Goal: Task Accomplishment & Management: Manage account settings

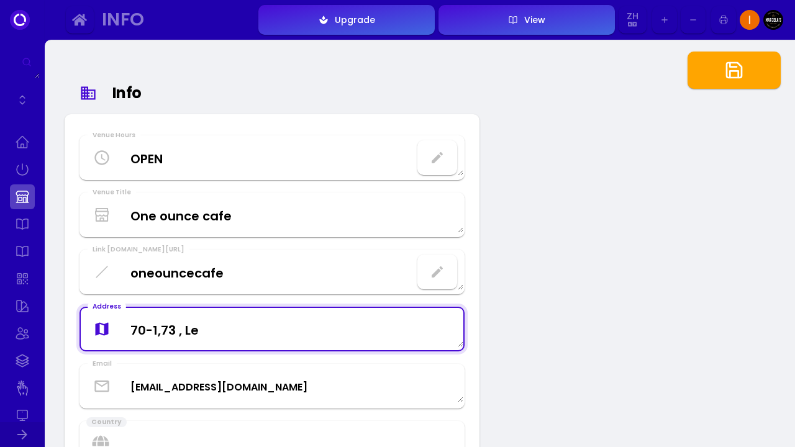
select select "MYR"
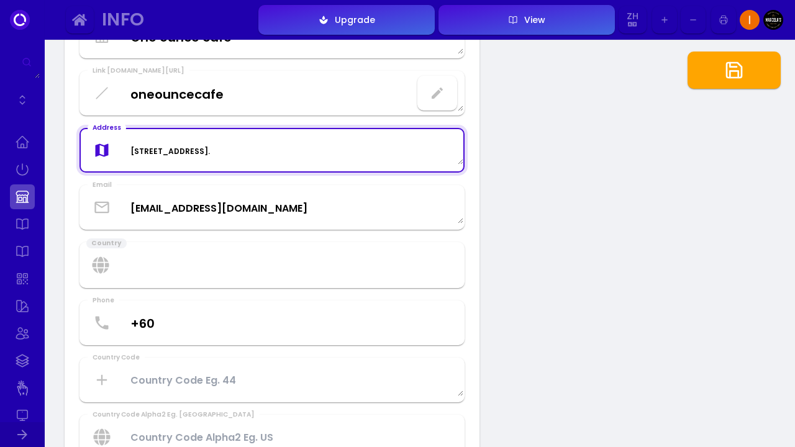
scroll to position [180, 0]
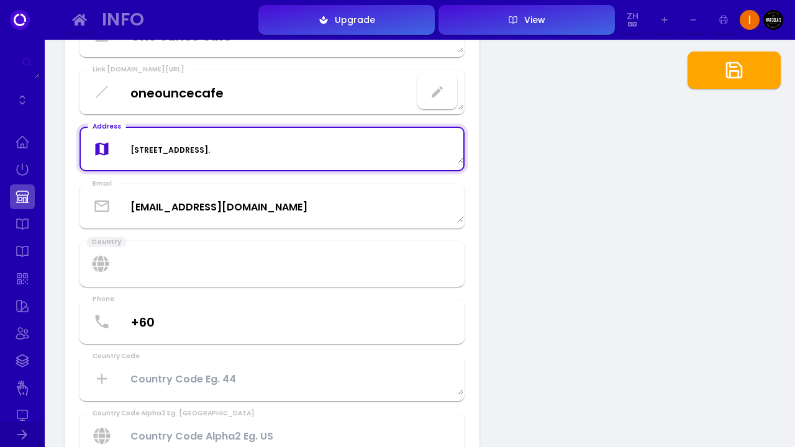
type textarea "[STREET_ADDRESS]."
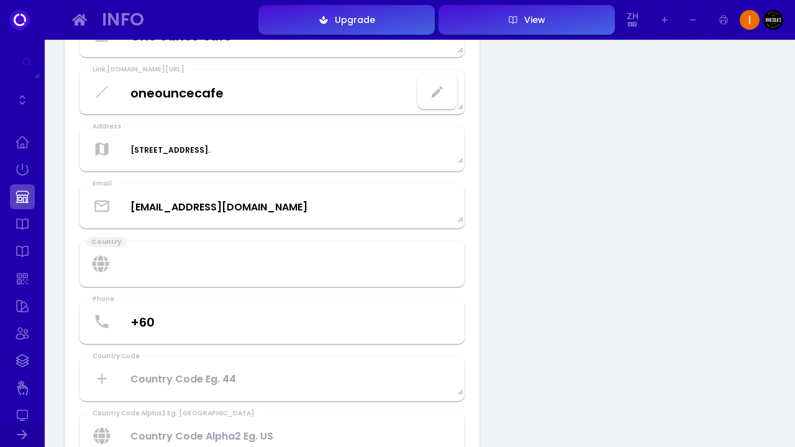
select select "[GEOGRAPHIC_DATA]"
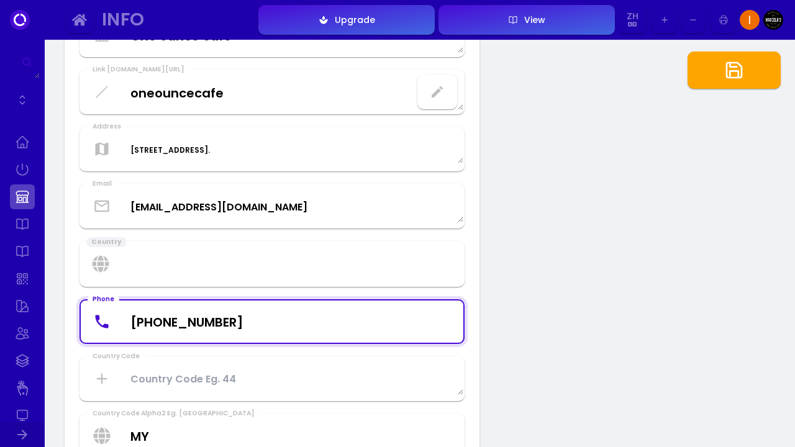
type input "[PHONE_NUMBER]"
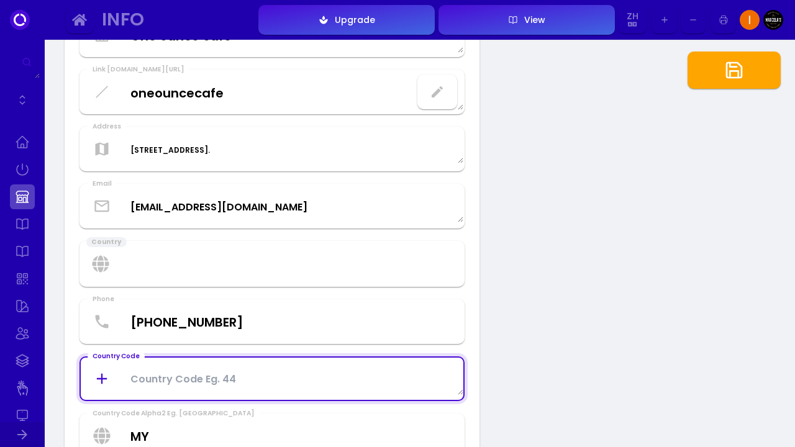
click at [225, 382] on Code at bounding box center [272, 378] width 382 height 33
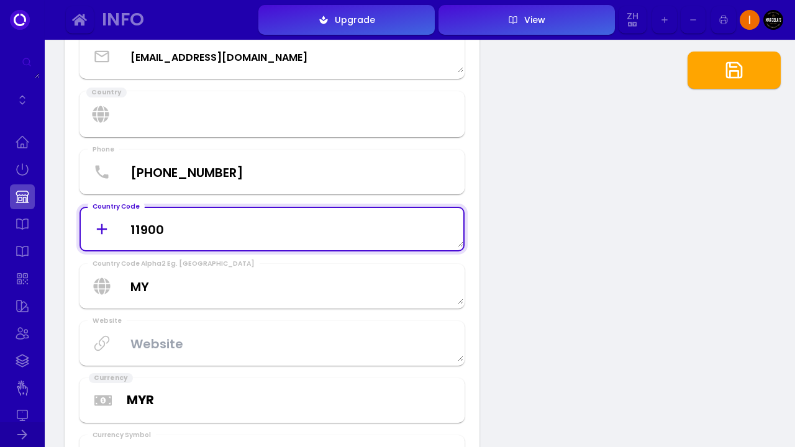
scroll to position [382, 0]
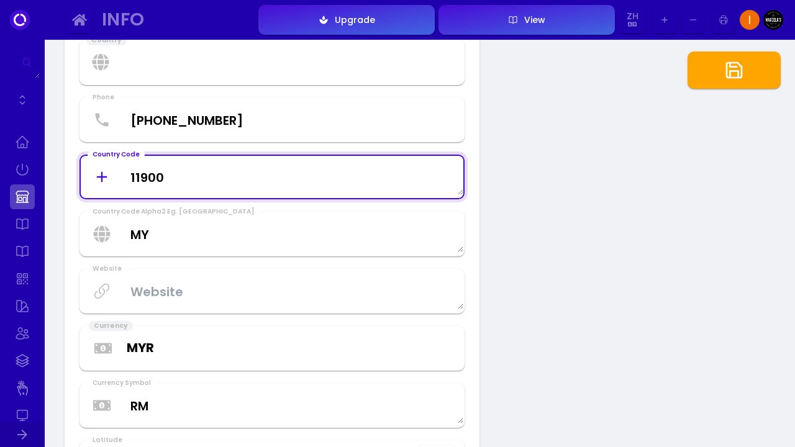
type Code "11900"
click at [226, 294] on textarea at bounding box center [272, 290] width 382 height 37
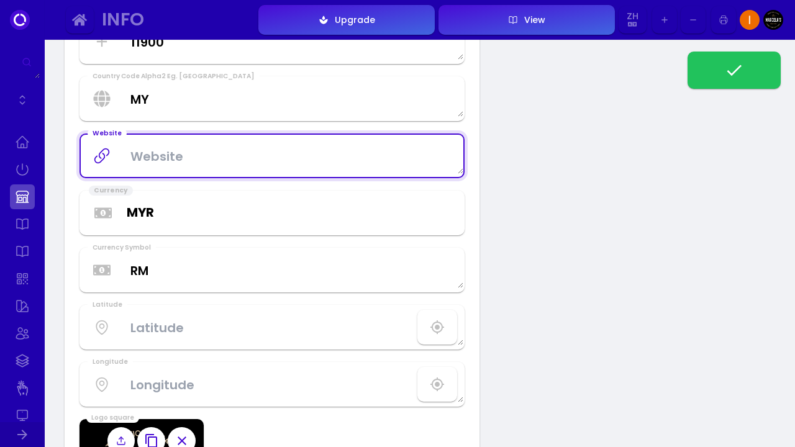
scroll to position [518, 0]
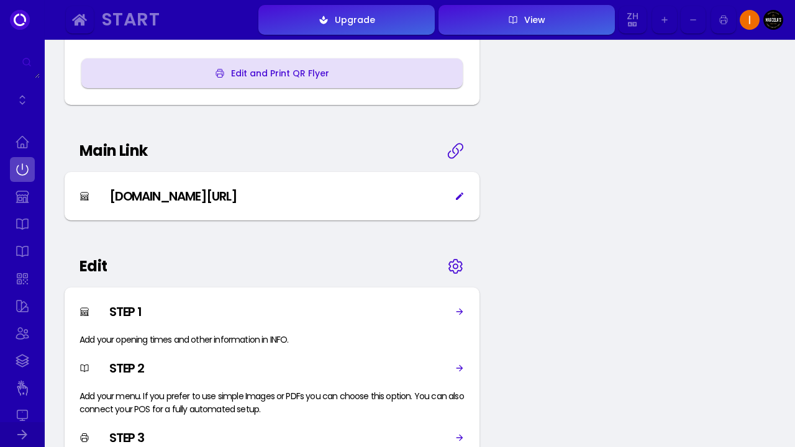
scroll to position [645, 0]
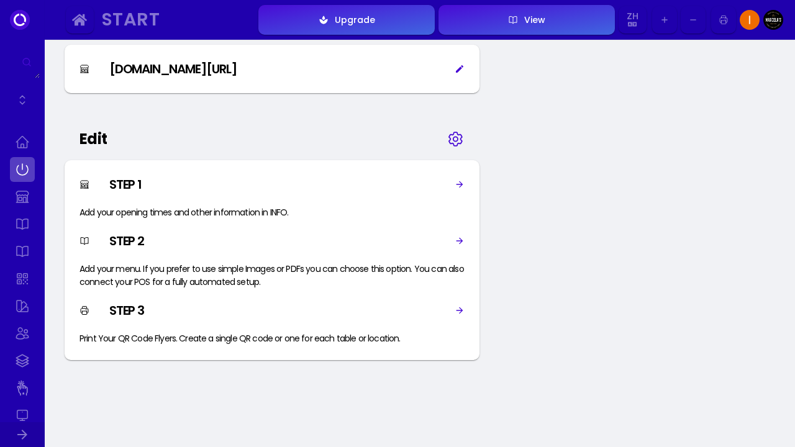
select select "[GEOGRAPHIC_DATA]"
select select "MYR"
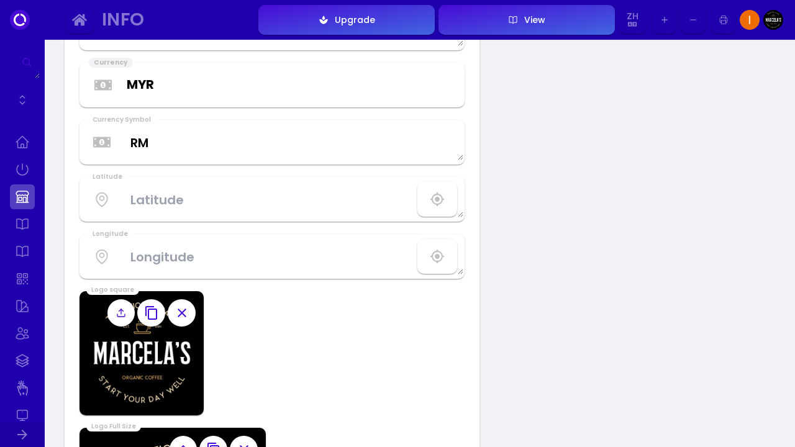
scroll to position [518, 0]
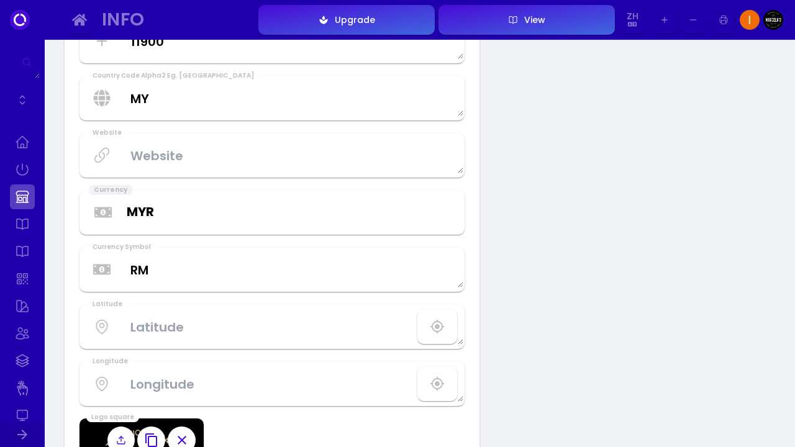
click at [265, 164] on textarea at bounding box center [272, 155] width 382 height 37
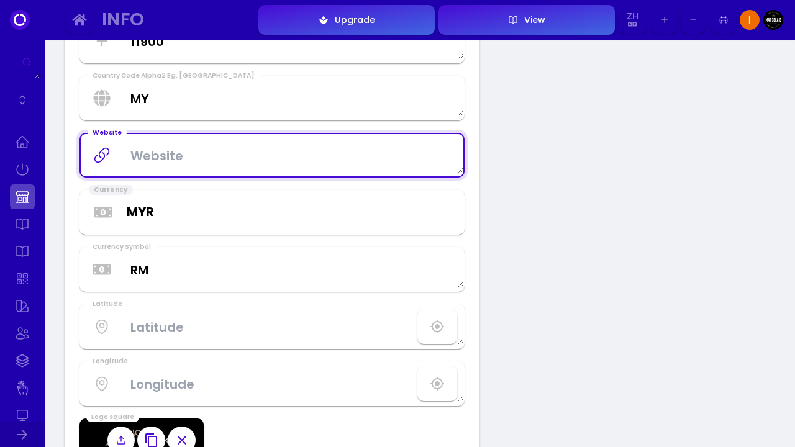
paste textarea "[URL][DOMAIN_NAME][DOMAIN_NAME]"
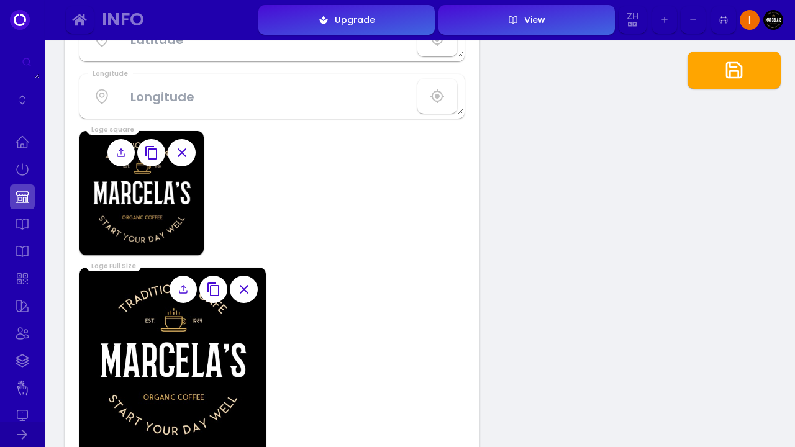
scroll to position [812, 0]
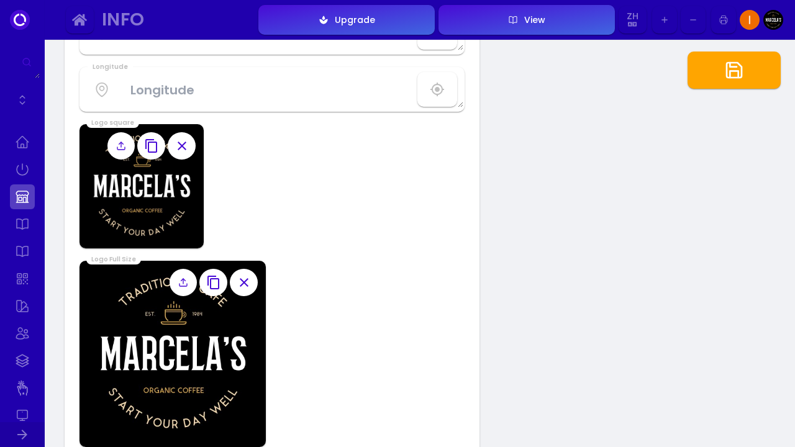
type textarea "[URL][DOMAIN_NAME][DOMAIN_NAME]"
click at [182, 147] on icon "button" at bounding box center [182, 146] width 9 height 9
click at [244, 284] on icon "button" at bounding box center [243, 282] width 15 height 15
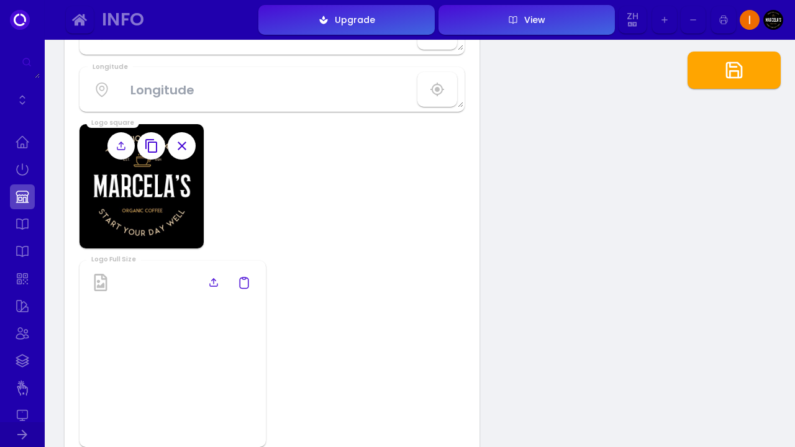
click at [186, 146] on icon "button" at bounding box center [181, 145] width 15 height 15
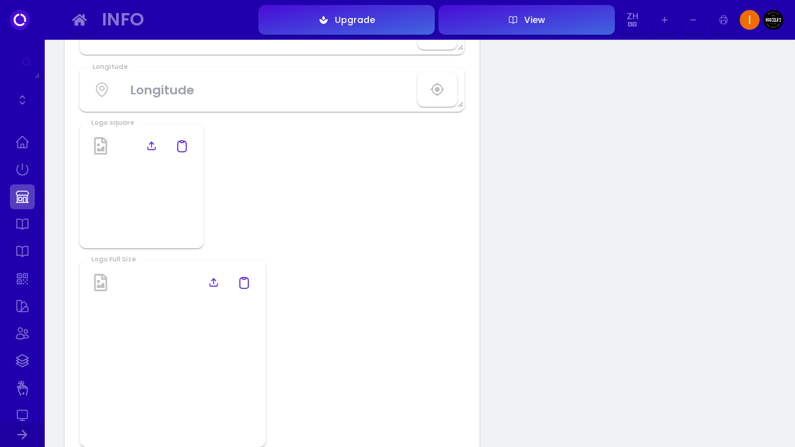
click at [146, 164] on img at bounding box center [141, 186] width 124 height 124
click at [153, 145] on icon at bounding box center [151, 146] width 10 height 10
click at [0, 0] on input "file" at bounding box center [0, 0] width 0 height 0
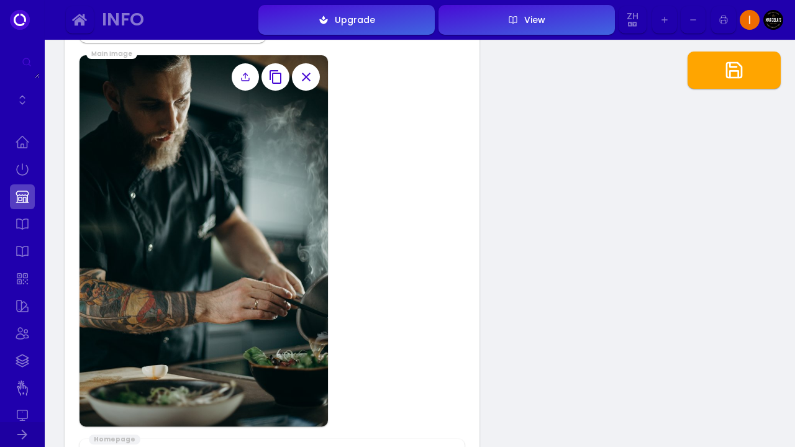
scroll to position [1169, 0]
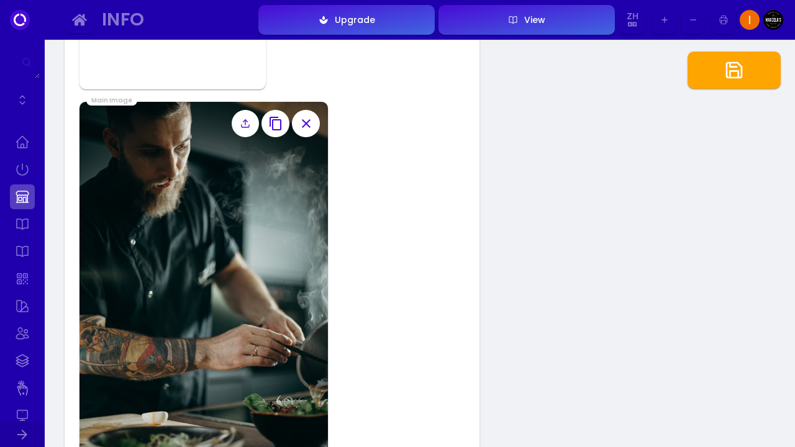
click at [304, 122] on img at bounding box center [203, 288] width 248 height 372
click at [313, 122] on button "button" at bounding box center [306, 124] width 28 height 28
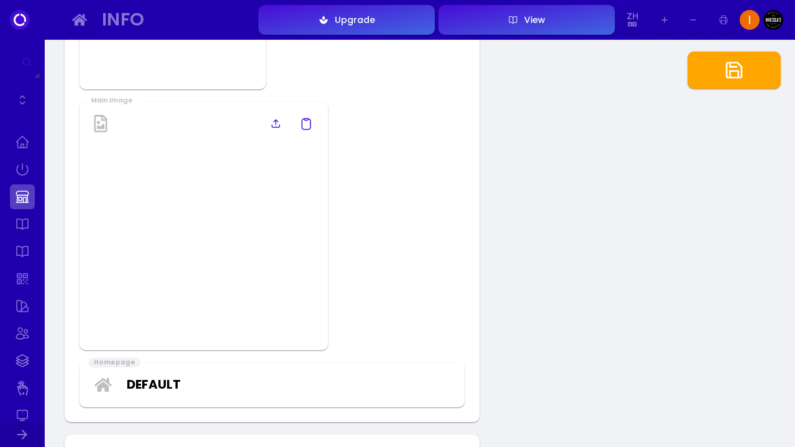
click at [273, 127] on icon at bounding box center [276, 124] width 10 height 10
click at [0, 0] on input "file" at bounding box center [0, 0] width 0 height 0
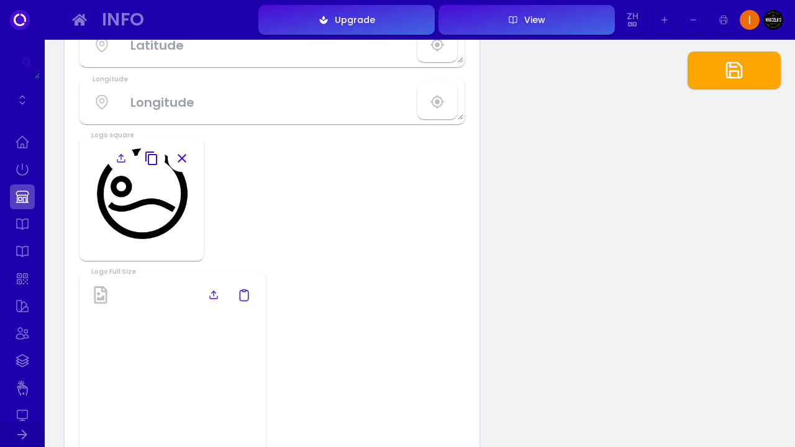
scroll to position [806, 0]
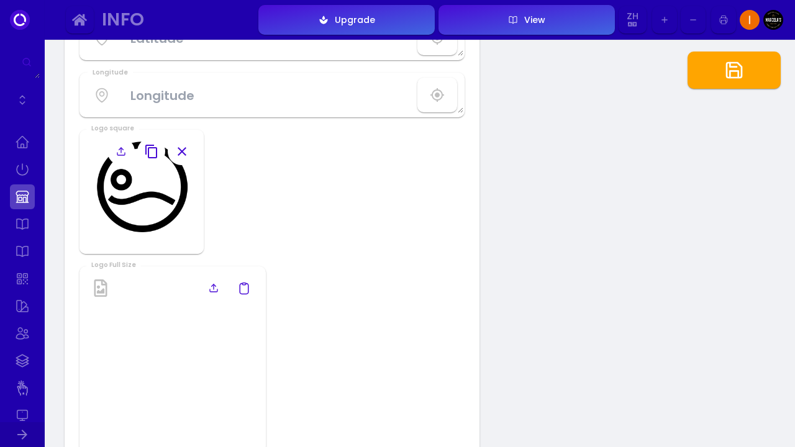
click at [214, 287] on line at bounding box center [214, 286] width 0 height 5
click at [0, 0] on input "file" at bounding box center [0, 0] width 0 height 0
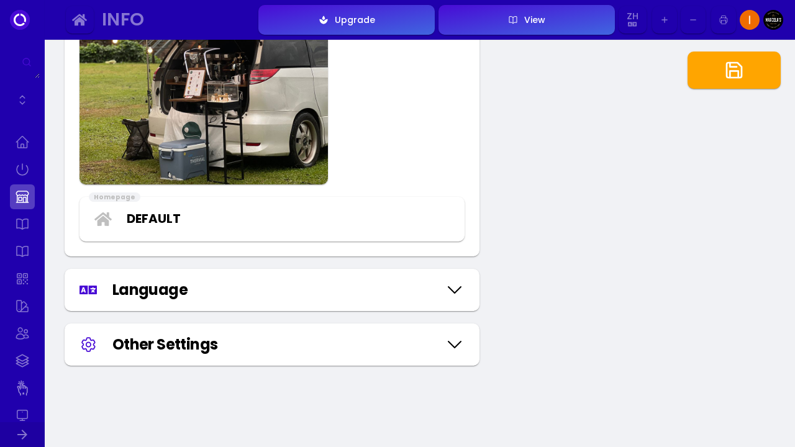
scroll to position [1420, 0]
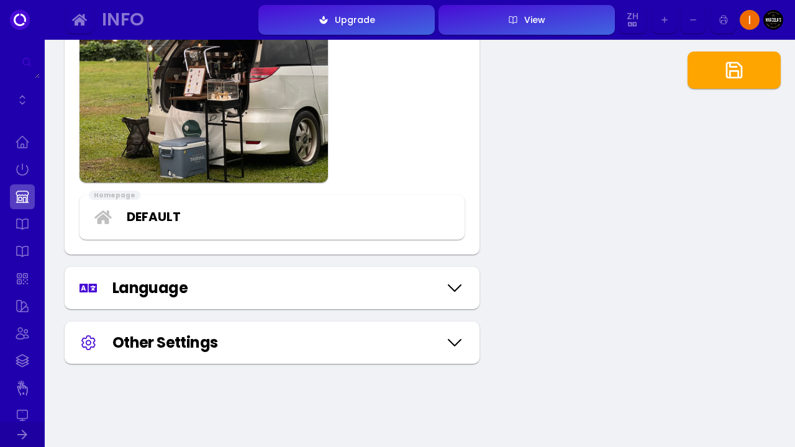
click at [395, 299] on div "Language" at bounding box center [272, 288] width 415 height 42
click at [456, 282] on icon at bounding box center [454, 288] width 20 height 62
select select "chinese"
select select "thai"
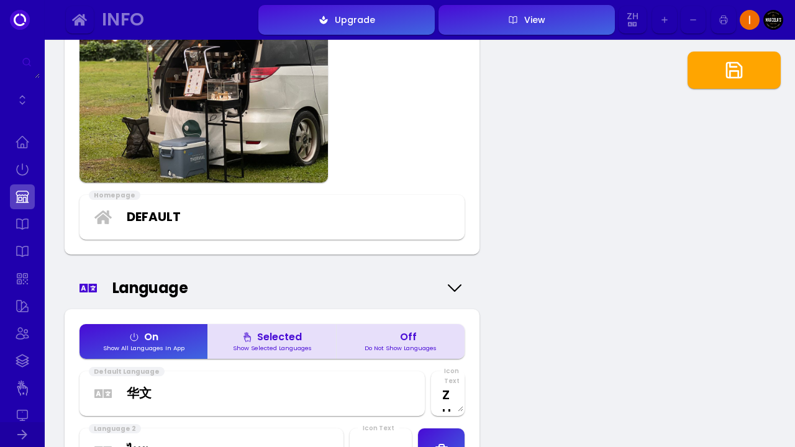
click at [456, 282] on icon at bounding box center [454, 288] width 20 height 62
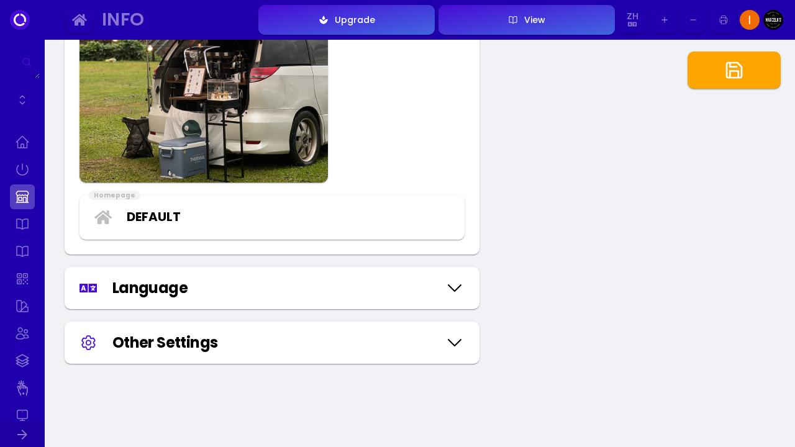
click at [456, 282] on icon at bounding box center [454, 288] width 20 height 62
select select "chinese"
select select "thai"
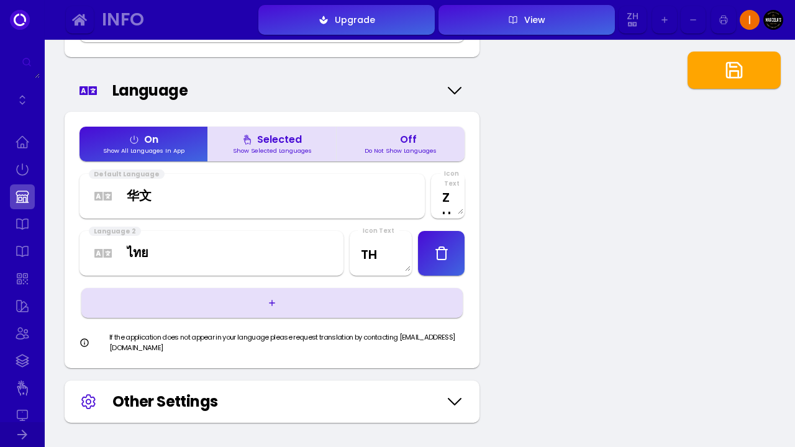
scroll to position [1618, 0]
click at [304, 142] on button "Selected Show Selected Languages" at bounding box center [271, 143] width 128 height 35
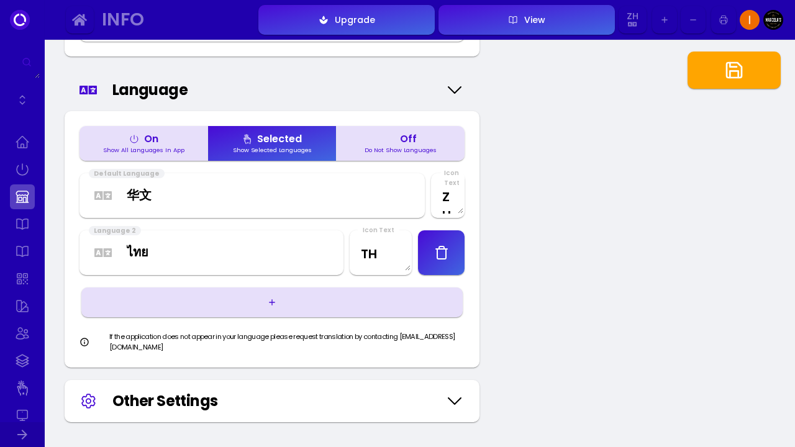
select select "english"
type Text "EN"
click at [222, 255] on select "Afaraf Аҧсуа Afrikaans አማርኛ العربية অসমীয়া Aymar aru Azərbaycan dili Башҡорт т…" at bounding box center [229, 252] width 204 height 19
select select "chinese"
type Text "ZH"
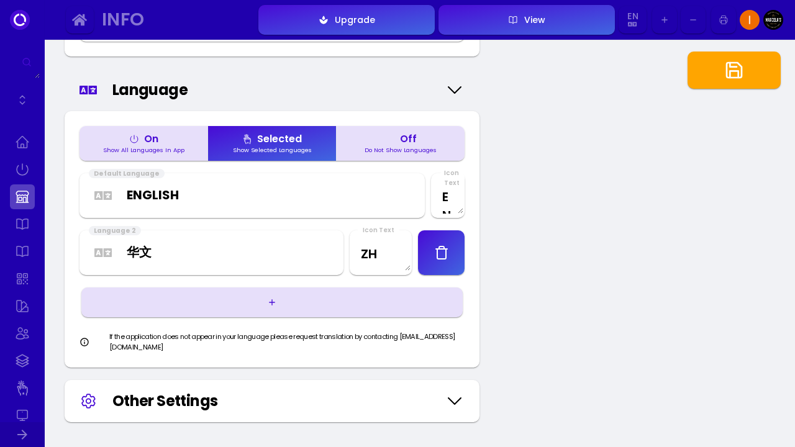
click at [232, 390] on div "Other Settings" at bounding box center [275, 401] width 326 height 22
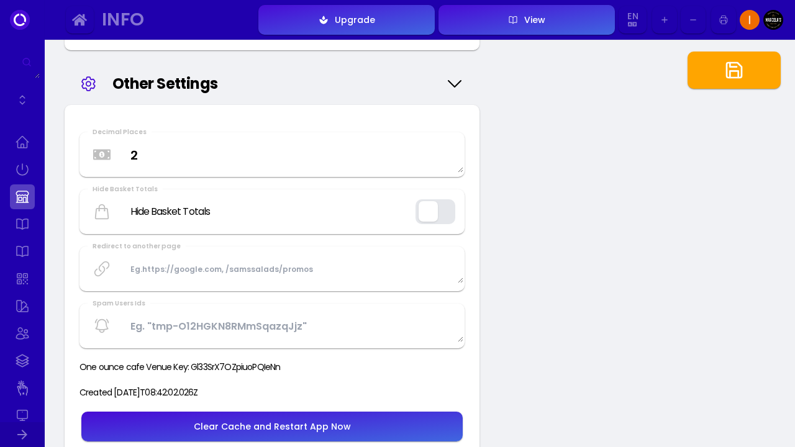
scroll to position [1937, 0]
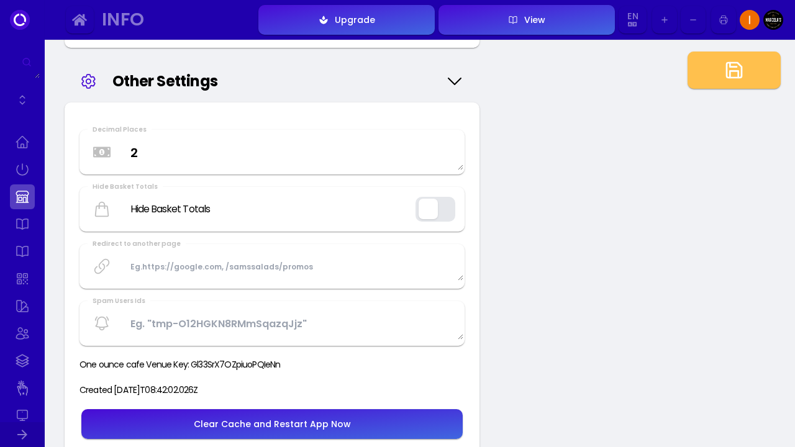
click at [701, 63] on button "button" at bounding box center [733, 70] width 93 height 37
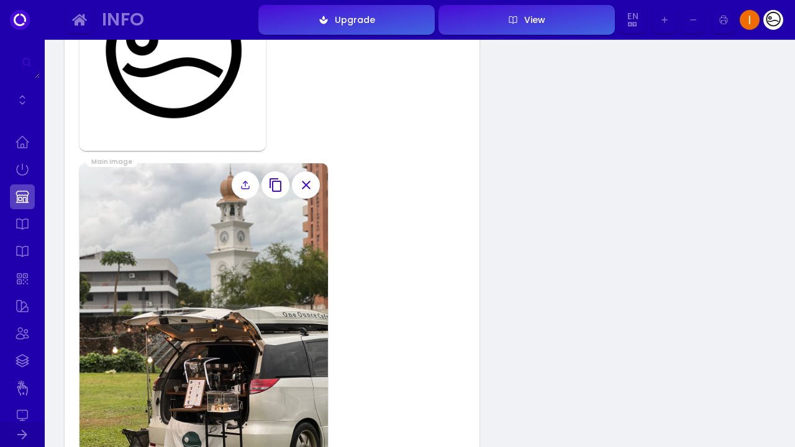
scroll to position [983, 0]
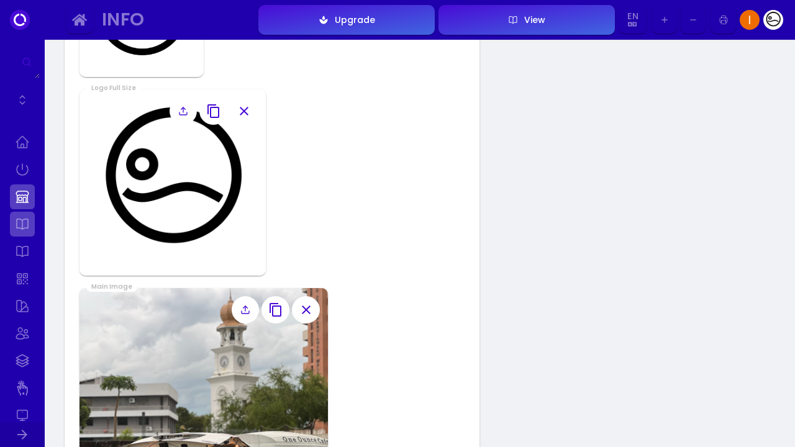
click at [25, 220] on link at bounding box center [22, 224] width 25 height 25
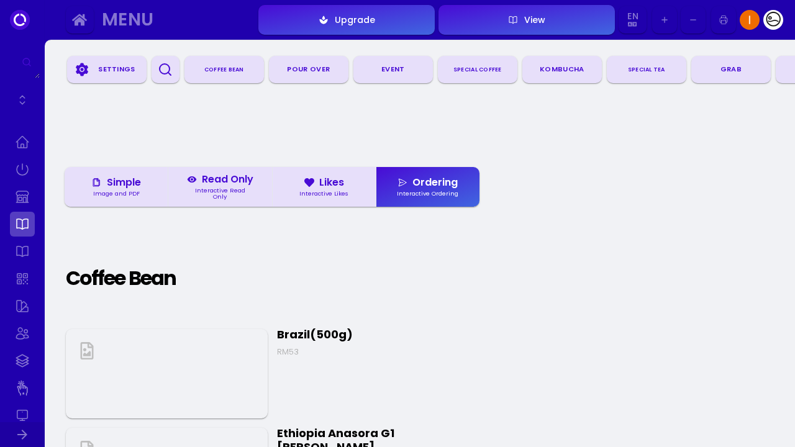
click at [114, 67] on div "Settings" at bounding box center [117, 69] width 50 height 19
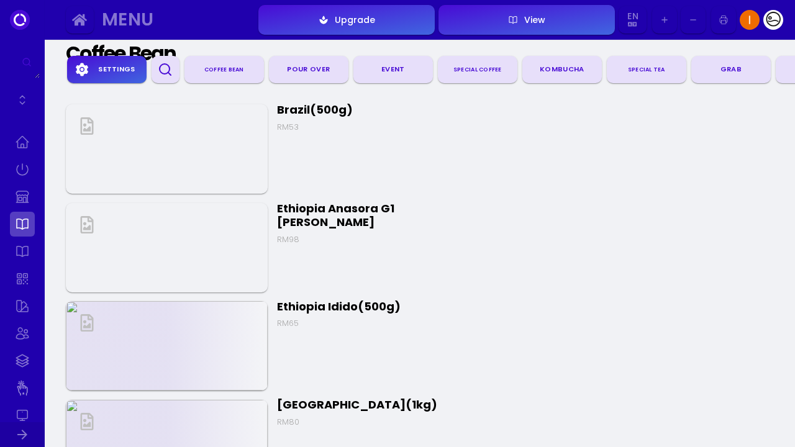
scroll to position [885, 0]
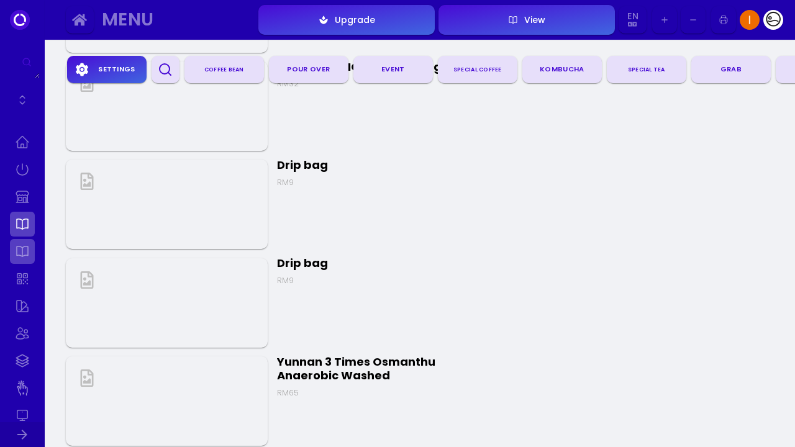
click at [16, 259] on link at bounding box center [22, 251] width 25 height 25
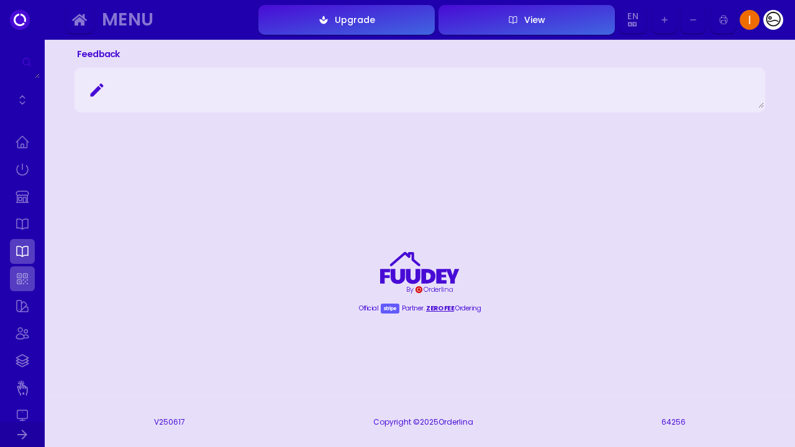
click at [18, 286] on link at bounding box center [22, 278] width 25 height 25
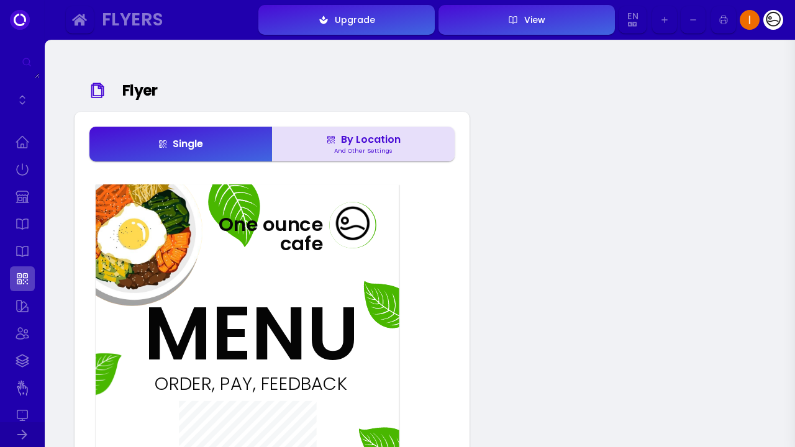
click at [359, 144] on div "By Location" at bounding box center [363, 140] width 74 height 10
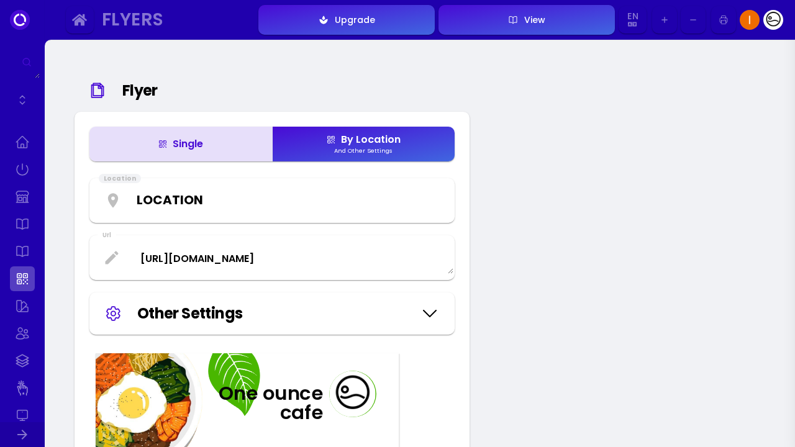
click at [213, 151] on button "Single" at bounding box center [180, 144] width 182 height 35
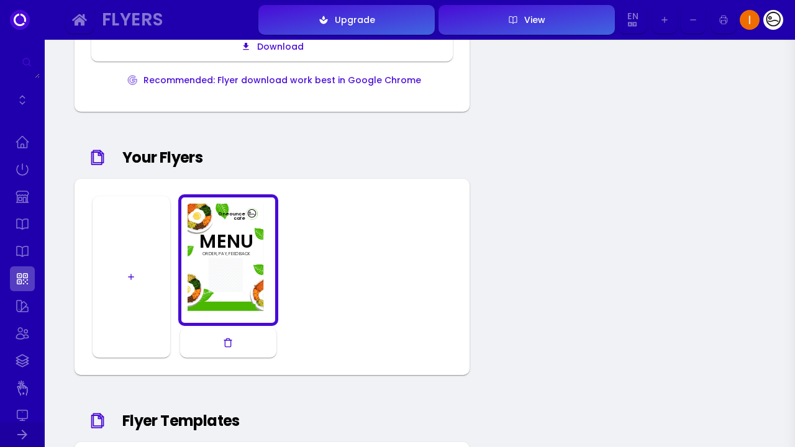
scroll to position [687, 0]
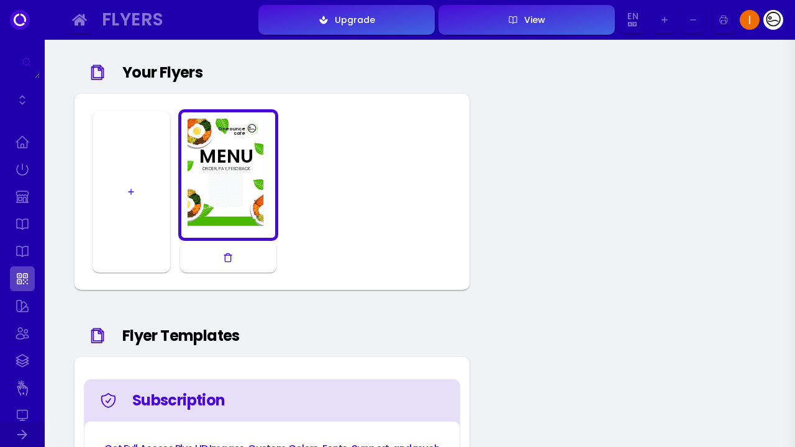
click at [108, 203] on button "button" at bounding box center [131, 191] width 78 height 161
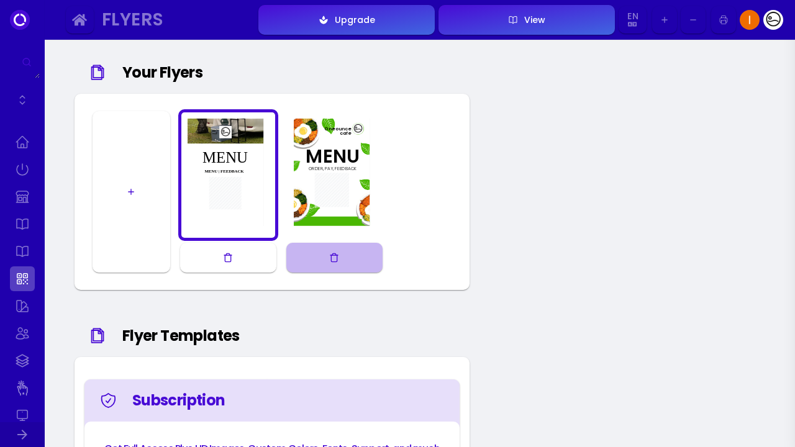
click at [303, 266] on button "button" at bounding box center [334, 258] width 96 height 30
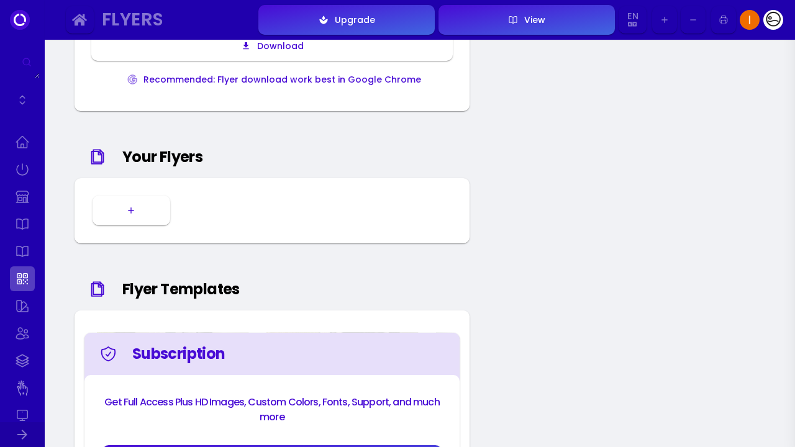
scroll to position [602, 0]
click at [141, 225] on button "button" at bounding box center [131, 211] width 78 height 30
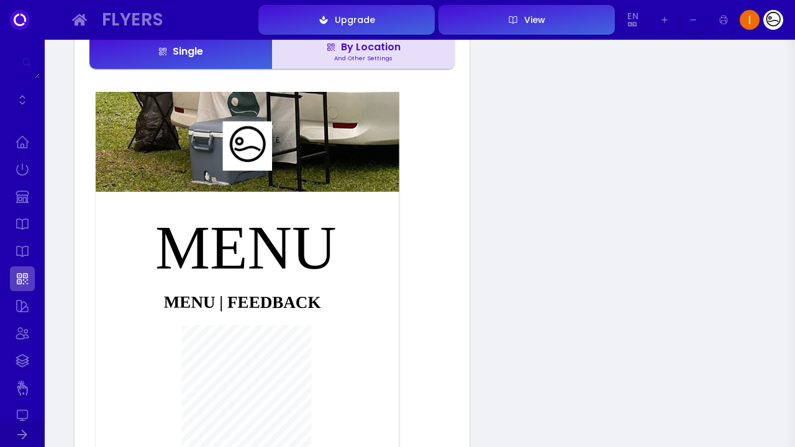
scroll to position [65, 0]
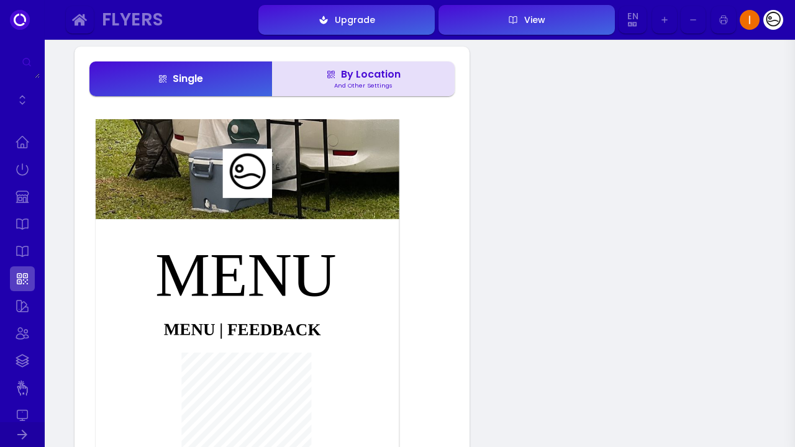
click at [275, 195] on div at bounding box center [250, 172] width 54 height 49
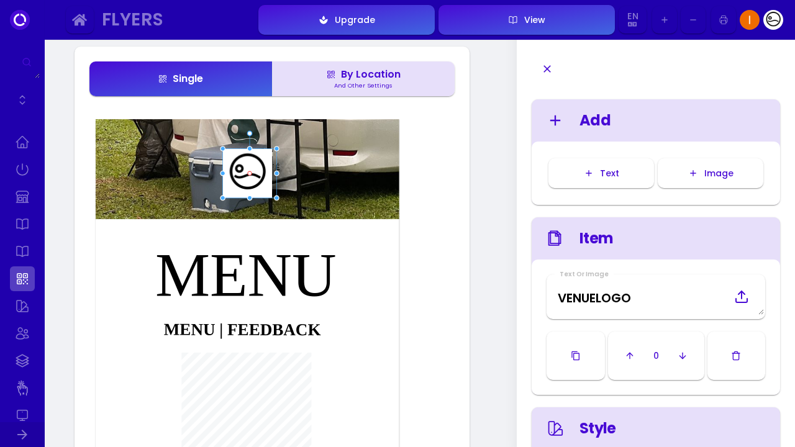
type Image "VENUEIMAGE"
type input "#ffffff"
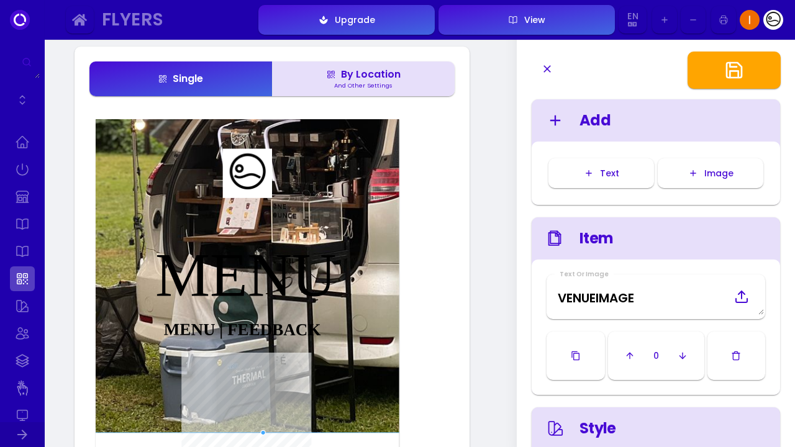
click at [190, 445] on div "MENU | FEEDBACK [DOMAIN_NAME][URL] MENU" at bounding box center [247, 333] width 303 height 429
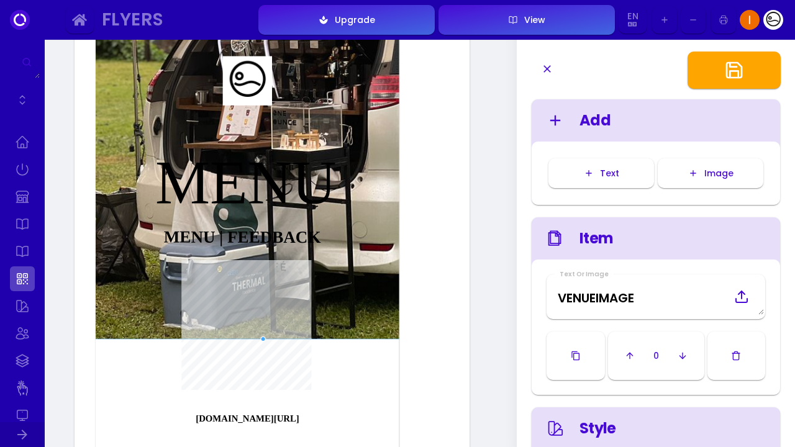
scroll to position [194, 0]
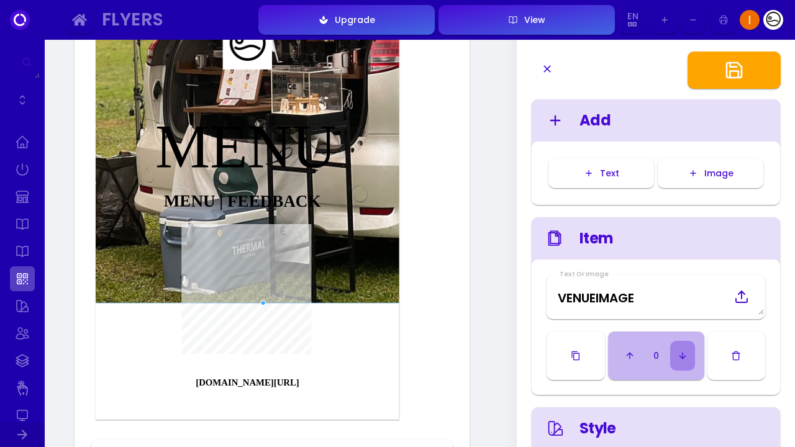
click at [682, 358] on line "button" at bounding box center [682, 356] width 0 height 6
click at [682, 358] on polyline "button" at bounding box center [683, 357] width 6 height 3
click at [682, 358] on icon "button" at bounding box center [685, 356] width 10 height 10
click at [626, 353] on icon "button" at bounding box center [627, 356] width 10 height 10
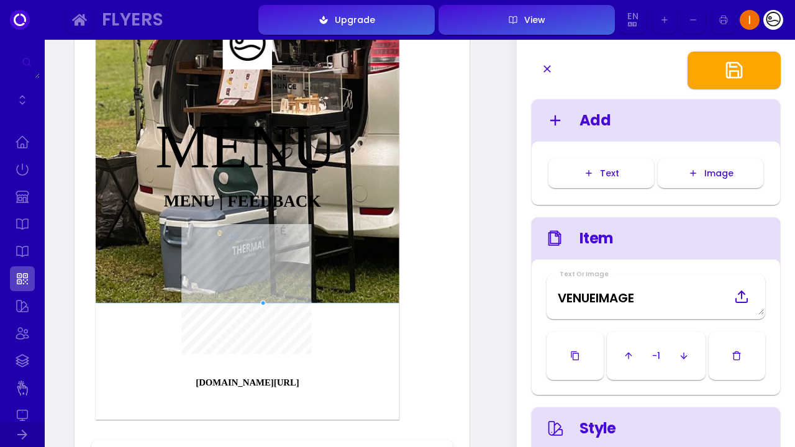
click at [626, 353] on icon "button" at bounding box center [628, 356] width 10 height 10
type input "#ffffff"
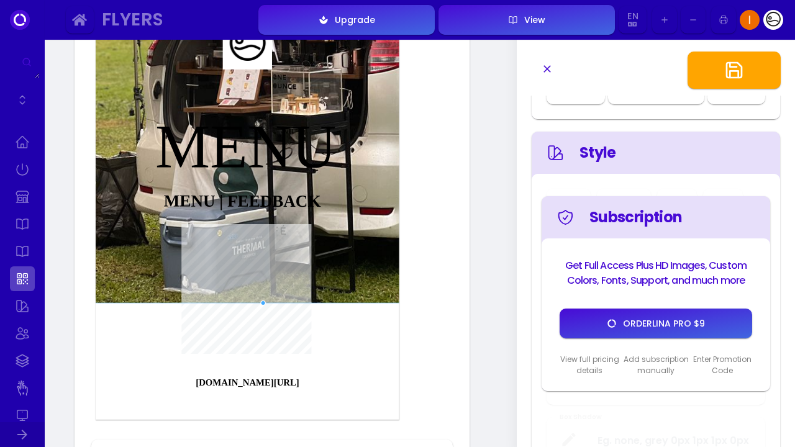
scroll to position [255, 0]
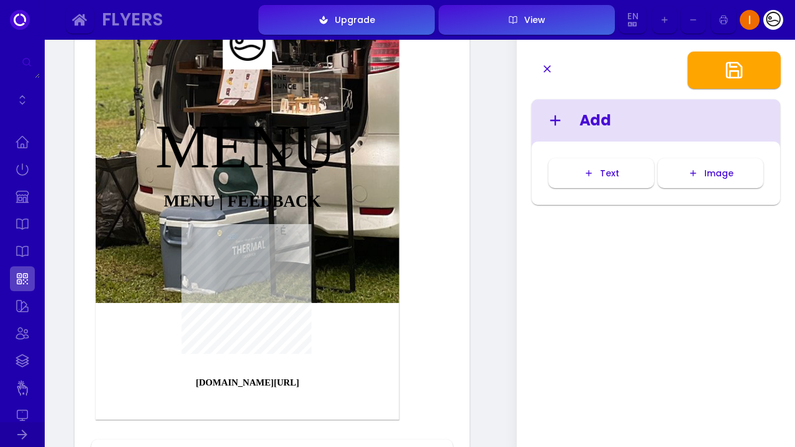
scroll to position [0, 0]
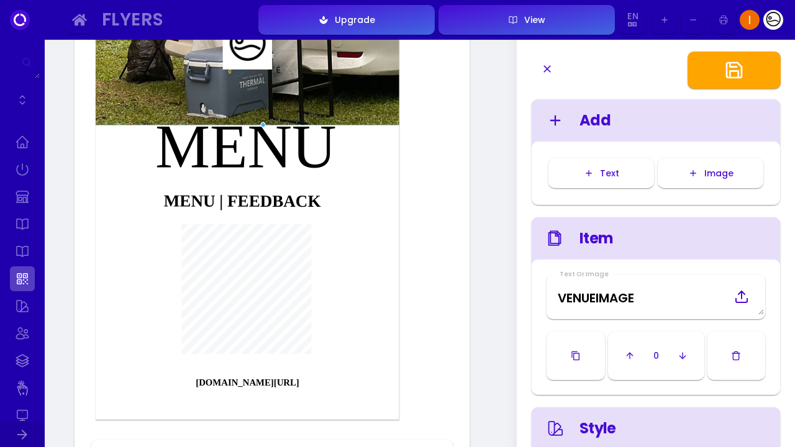
drag, startPoint x: 262, startPoint y: 315, endPoint x: 300, endPoint y: 137, distance: 182.1
click at [300, 137] on div "MENU | FEEDBACK [DOMAIN_NAME][URL] MENU" at bounding box center [247, 205] width 303 height 429
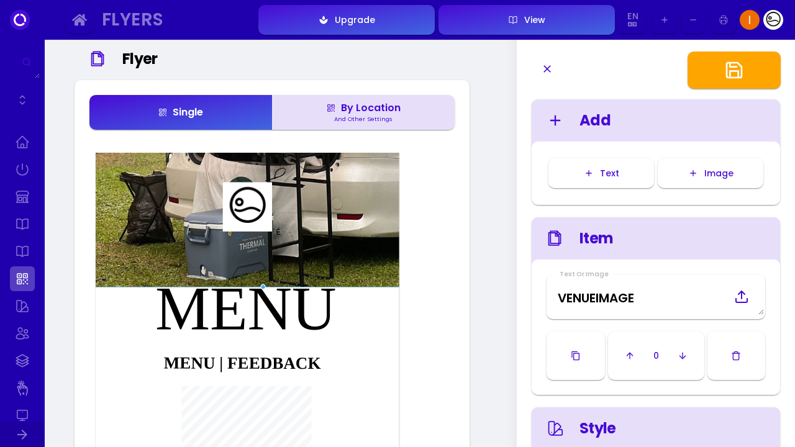
scroll to position [42, 0]
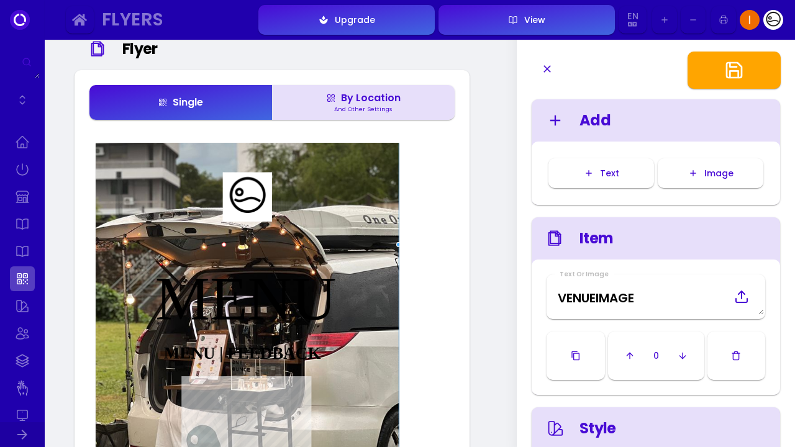
drag, startPoint x: 374, startPoint y: 188, endPoint x: 336, endPoint y: 446, distance: 261.1
click at [336, 446] on img at bounding box center [224, 245] width 349 height 582
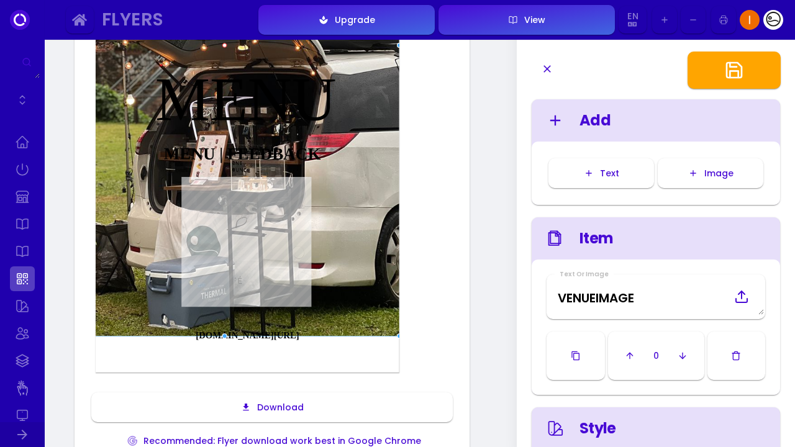
scroll to position [240, 0]
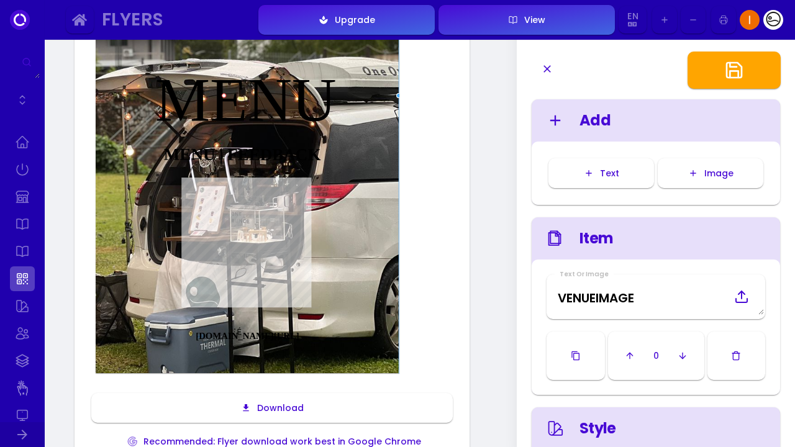
drag, startPoint x: 376, startPoint y: 276, endPoint x: 376, endPoint y: 326, distance: 50.3
click at [376, 326] on img at bounding box center [223, 97] width 349 height 582
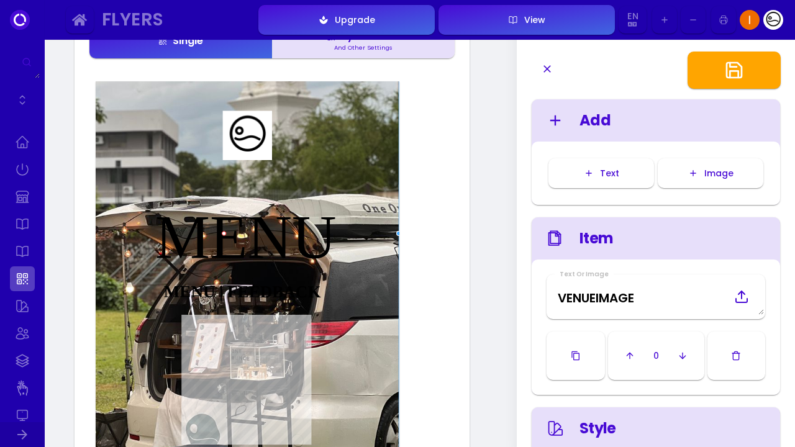
scroll to position [81, 0]
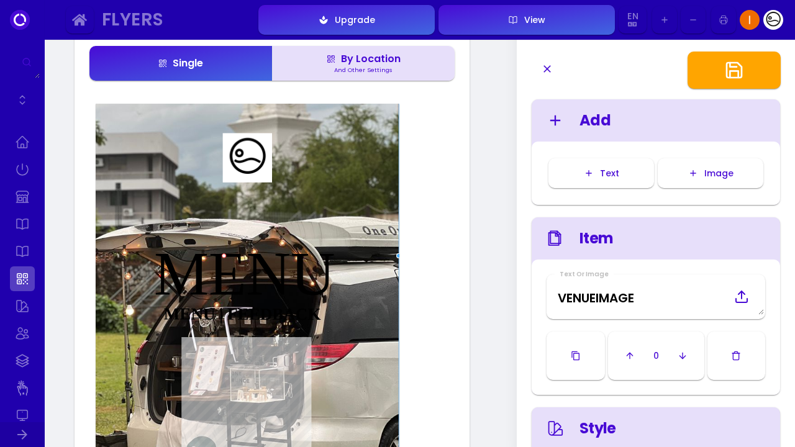
drag, startPoint x: 354, startPoint y: 257, endPoint x: 353, endPoint y: 277, distance: 19.9
click at [353, 277] on div "MENU" at bounding box center [244, 273] width 238 height 61
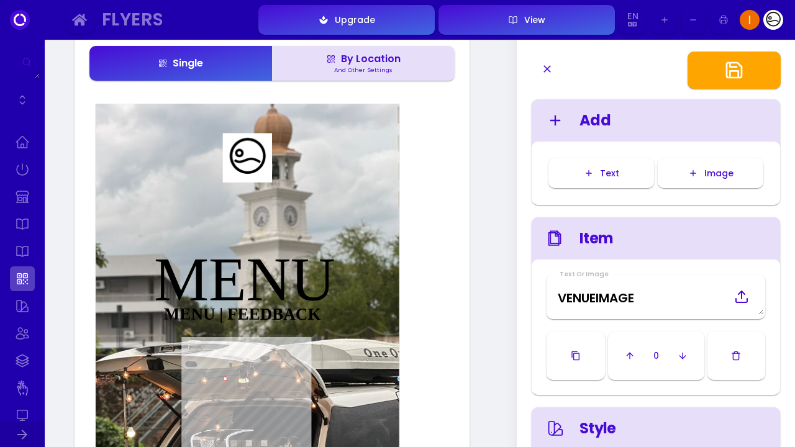
drag, startPoint x: 369, startPoint y: 258, endPoint x: 370, endPoint y: 380, distance: 122.3
click at [370, 380] on img at bounding box center [224, 379] width 349 height 582
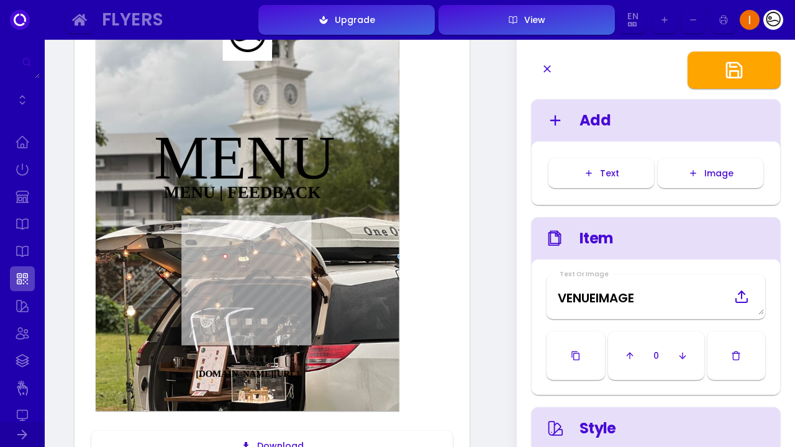
scroll to position [202, 0]
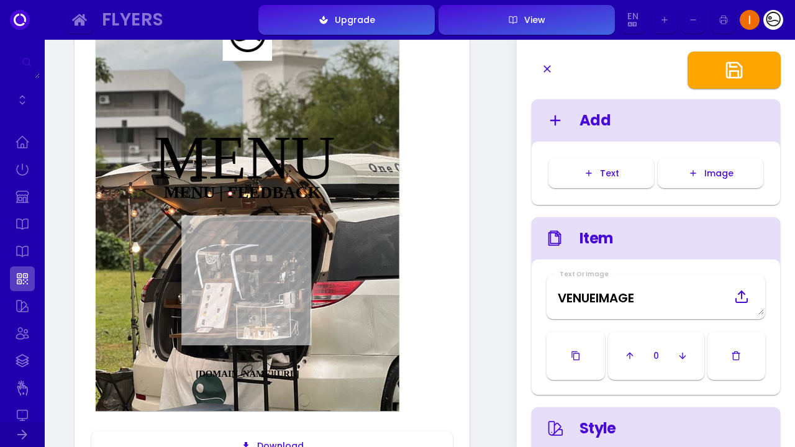
drag, startPoint x: 362, startPoint y: 341, endPoint x: 367, endPoint y: 278, distance: 63.5
click at [367, 278] on img at bounding box center [229, 194] width 349 height 582
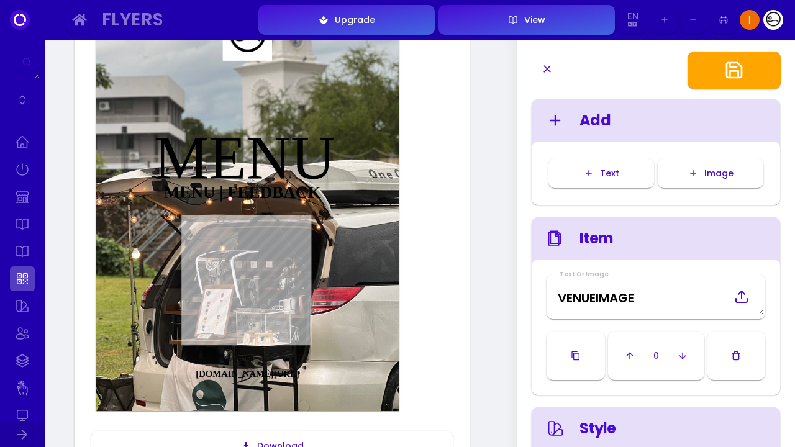
type input "#ffffff"
drag, startPoint x: 367, startPoint y: 278, endPoint x: 367, endPoint y: 285, distance: 6.8
click at [367, 285] on img at bounding box center [229, 200] width 349 height 582
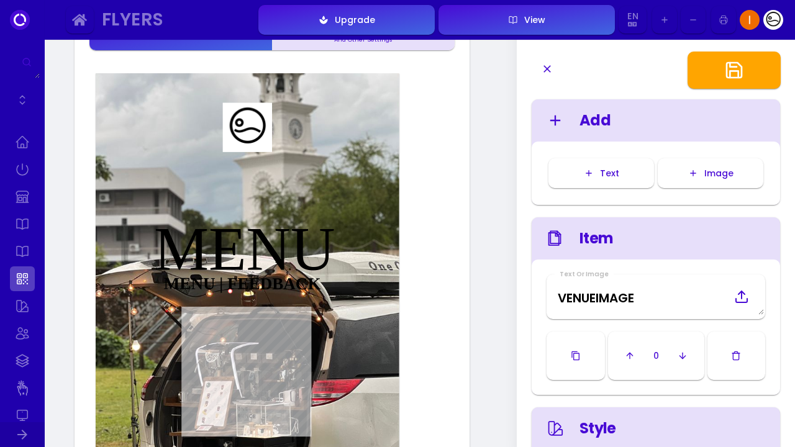
scroll to position [124, 0]
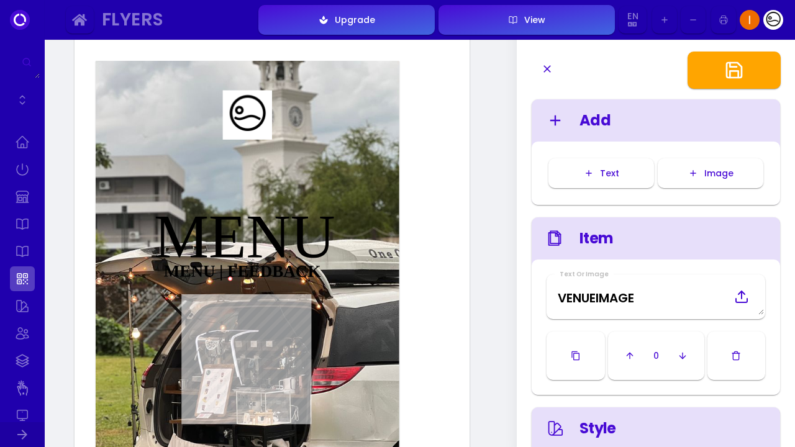
click at [256, 125] on img at bounding box center [247, 114] width 49 height 49
type Image "VENUELOGO"
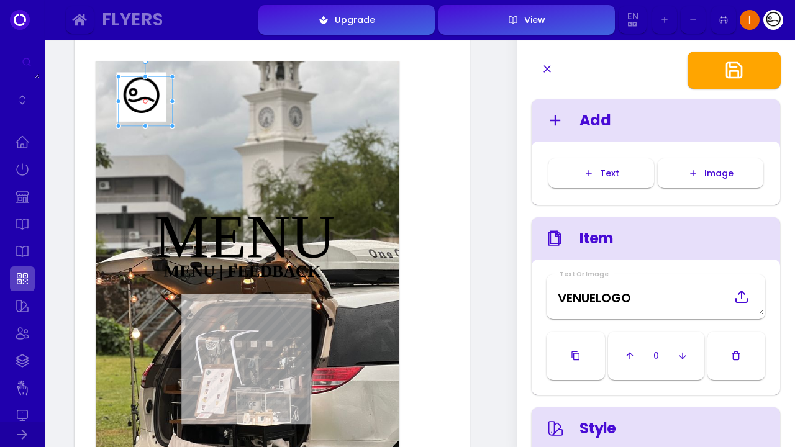
drag, startPoint x: 256, startPoint y: 125, endPoint x: 150, endPoint y: 107, distance: 107.7
click at [150, 107] on img at bounding box center [141, 96] width 49 height 49
type input "#ffffff"
drag, startPoint x: 170, startPoint y: 133, endPoint x: 148, endPoint y: 123, distance: 23.9
click at [148, 115] on div at bounding box center [149, 112] width 6 height 6
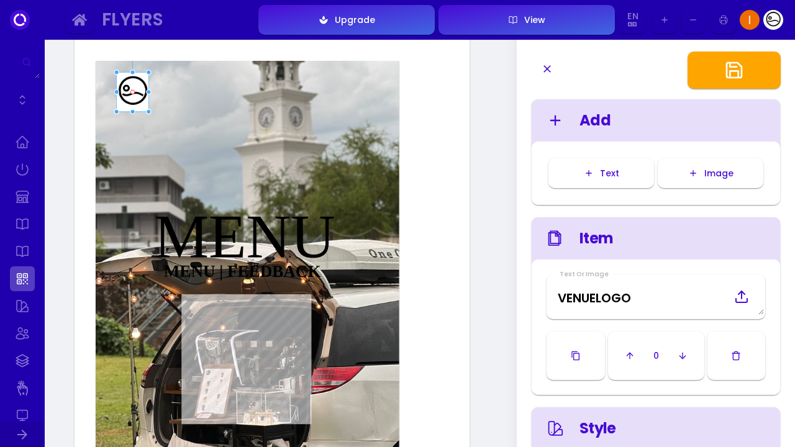
click at [130, 111] on img at bounding box center [133, 91] width 32 height 39
click at [454, 210] on div "MENU | FEEDBACK [DOMAIN_NAME][URL] MENU Download Recommended: Flyer download wo…" at bounding box center [271, 315] width 365 height 520
click at [737, 367] on button "button" at bounding box center [736, 355] width 58 height 48
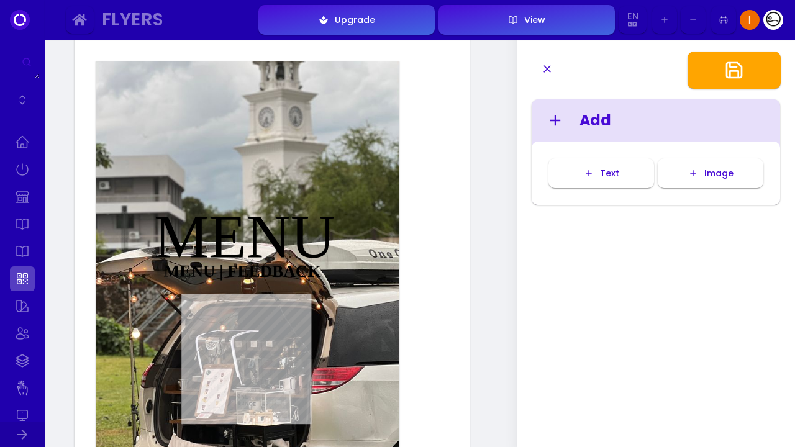
click at [253, 250] on div "MENU" at bounding box center [244, 236] width 238 height 61
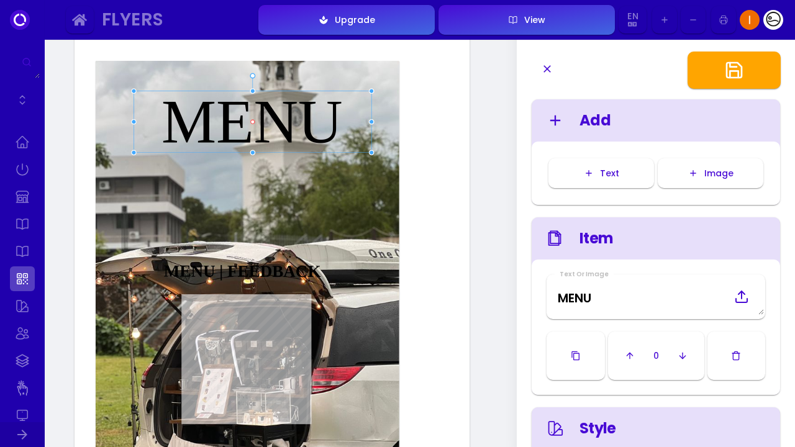
type input "#ffffff"
drag, startPoint x: 263, startPoint y: 253, endPoint x: 269, endPoint y: 138, distance: 115.0
click at [269, 138] on div "MENU" at bounding box center [250, 121] width 238 height 61
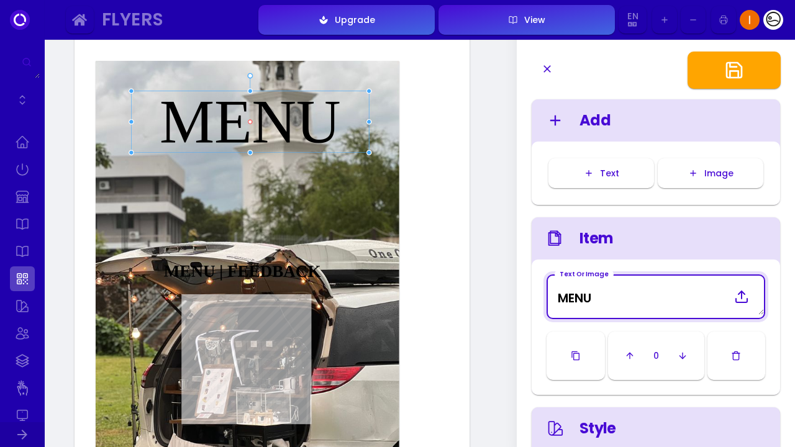
drag, startPoint x: 619, startPoint y: 295, endPoint x: 626, endPoint y: 295, distance: 7.4
click at [626, 295] on Image "MENU" at bounding box center [655, 297] width 216 height 37
click at [262, 280] on div "MENU | FEEDBACK" at bounding box center [242, 271] width 245 height 17
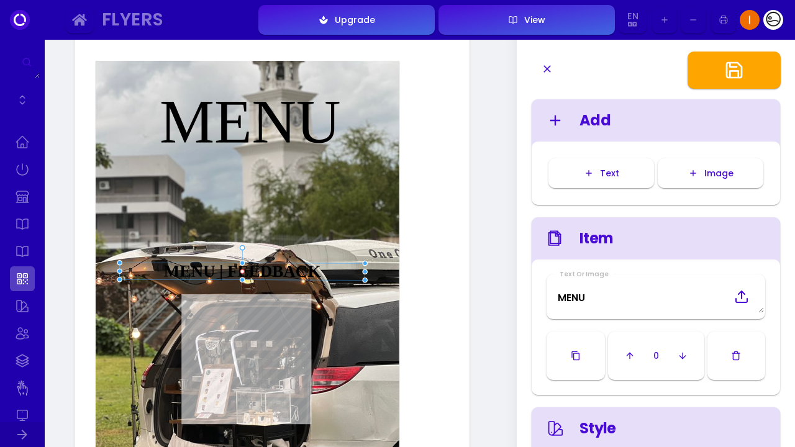
type Image "MENU | FEEDBACK"
type input "#ffffff"
type CSS "font-weight:bold"
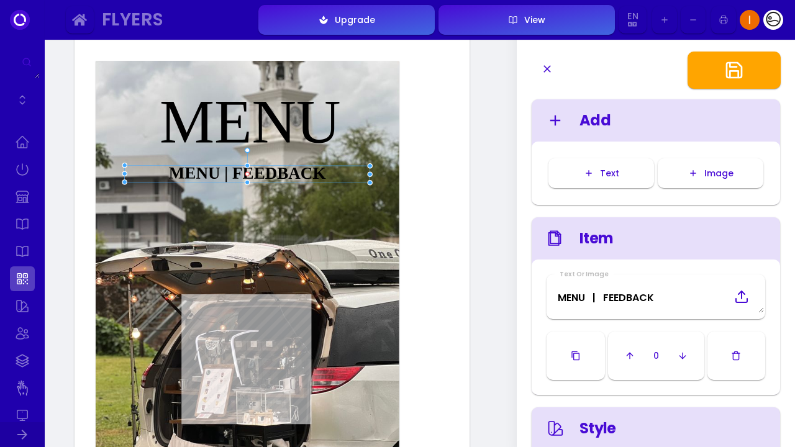
type input "#ffffff"
drag, startPoint x: 267, startPoint y: 287, endPoint x: 272, endPoint y: 185, distance: 101.9
click at [272, 178] on div "MENU | FEEDBACK" at bounding box center [247, 169] width 245 height 17
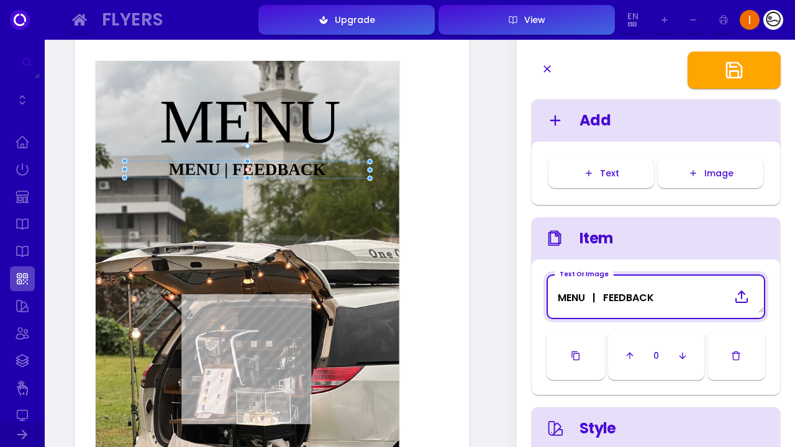
click at [658, 298] on Image "MENU | FEEDBACK" at bounding box center [655, 297] width 216 height 33
drag, startPoint x: 648, startPoint y: 295, endPoint x: 556, endPoint y: 297, distance: 91.9
click at [556, 297] on Image "MENU | FEEDBACK" at bounding box center [655, 297] width 216 height 33
type Image "MENU | FEEDBAC"
type input "#ffffff"
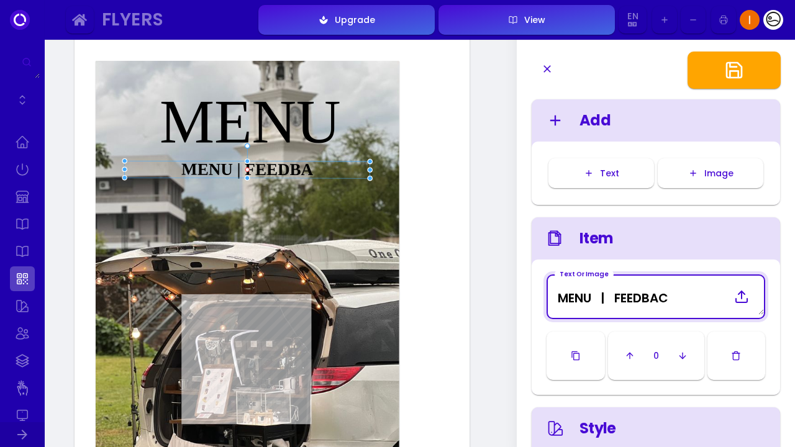
type Image "MENU | FEEDBA"
type input "#ffffff"
type Image "MENU | FEEDB"
type input "#ffffff"
type Image "MENU | FEED"
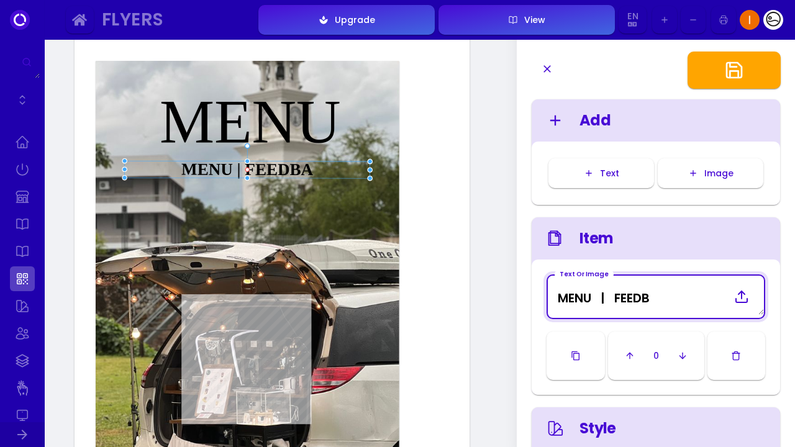
type input "#ffffff"
type Image "MENU | FEE"
type input "#ffffff"
type Image "MENU | FE"
type input "#ffffff"
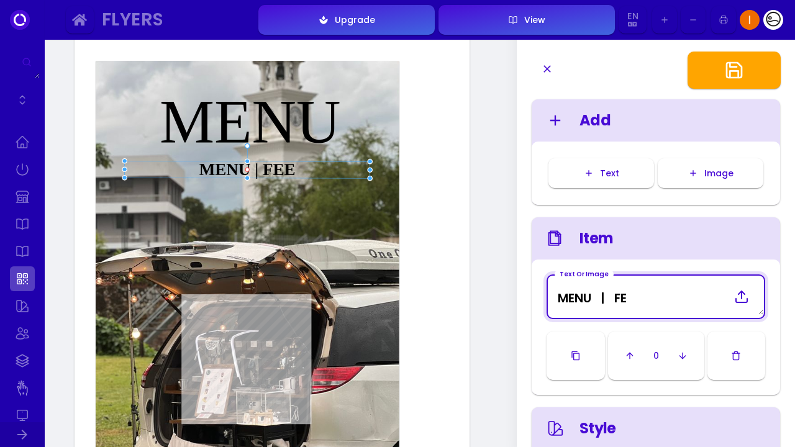
type Image "MENU | F"
type input "#ffffff"
type Image "MENU |"
type input "#ffffff"
type Image "MENU |"
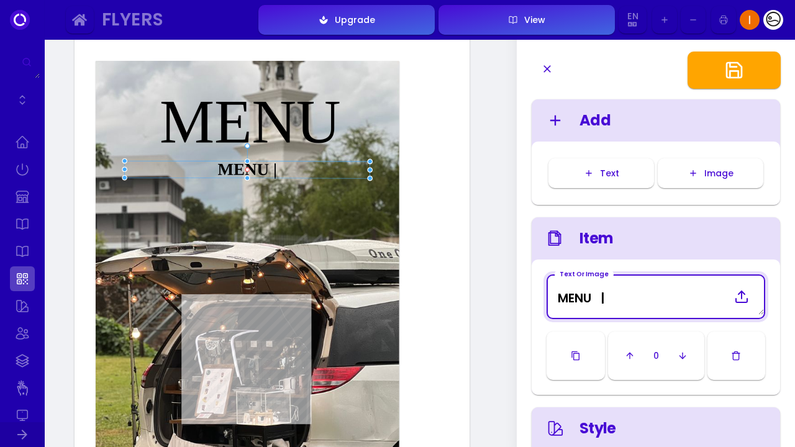
type input "#ffffff"
type Image "MENU |"
type input "#ffffff"
type Image "MENU |"
type input "#ffffff"
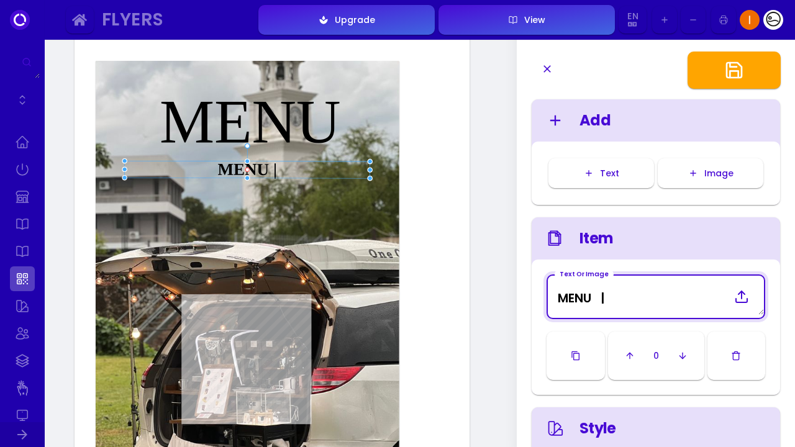
type Image "MENU"
type input "#ffffff"
type Image "MENU"
type input "#ffffff"
type Image "MENU"
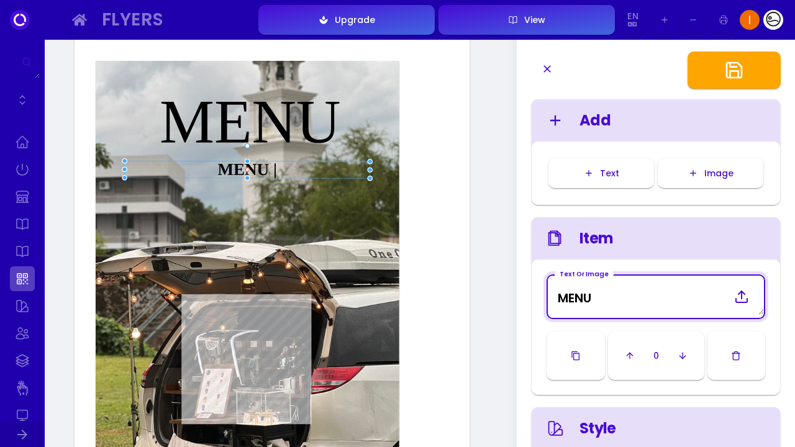
type input "#ffffff"
type Image "MENU"
type input "#ffffff"
type Image "MEN"
type input "#ffffff"
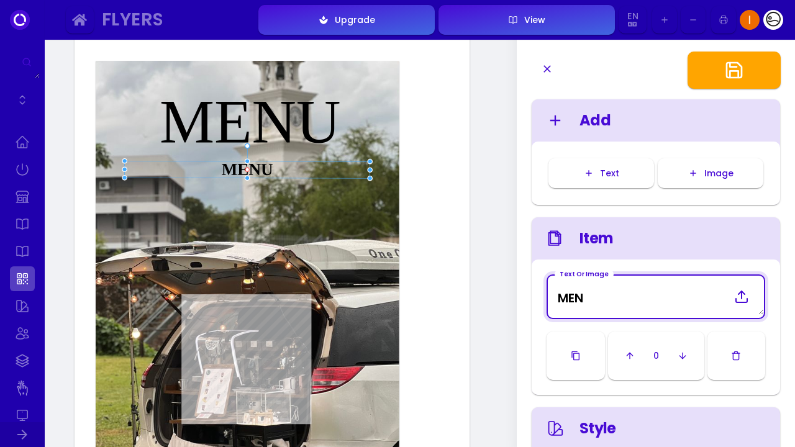
type Image "ME"
type input "#ffffff"
type Image "M"
type input "#ffffff"
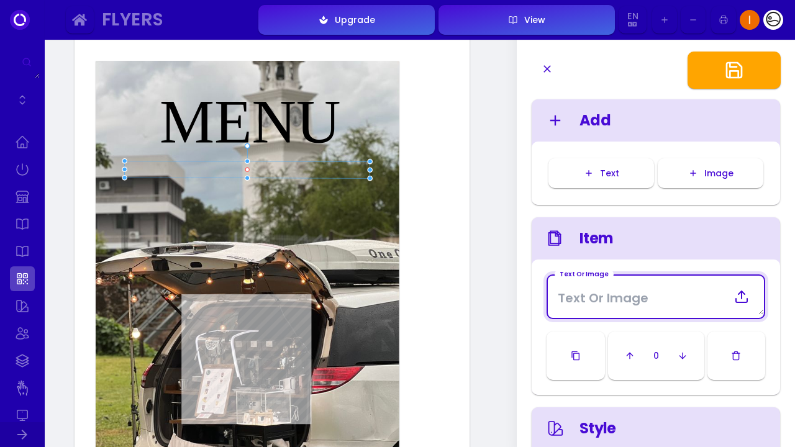
type Image "s"
type input "#ffffff"
type Image "sc"
type input "#ffffff"
type Image "sca"
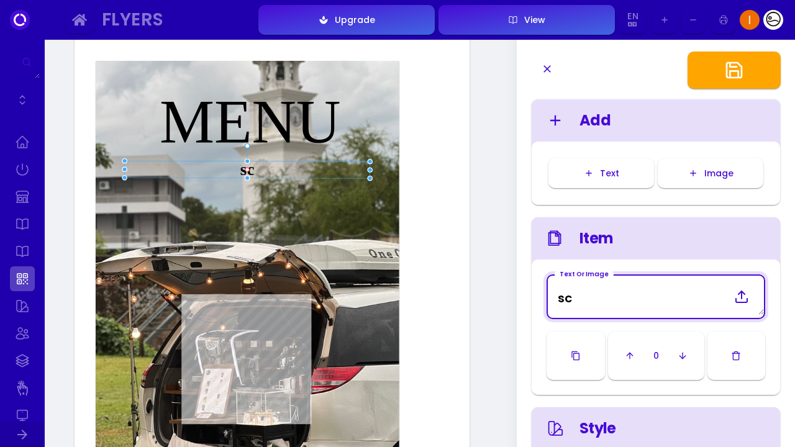
type input "#ffffff"
type Image "scan"
type input "#ffffff"
type Image "scan"
type input "#ffffff"
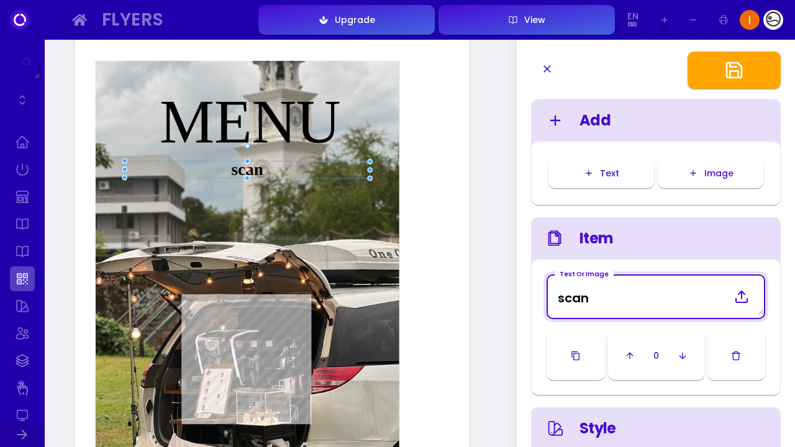
type Image "scan t"
type input "#ffffff"
type Image "scan to"
type input "#ffffff"
type Image "scan to"
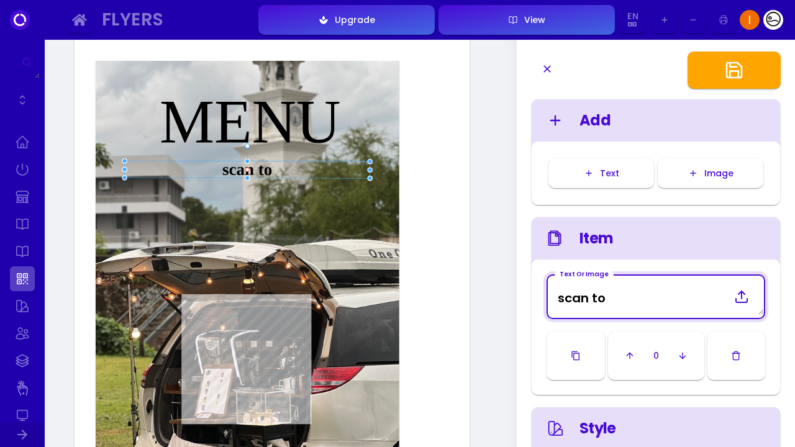
type input "#ffffff"
type Image "scan to o"
type input "#ffffff"
type Image "scan to or"
type input "#ffffff"
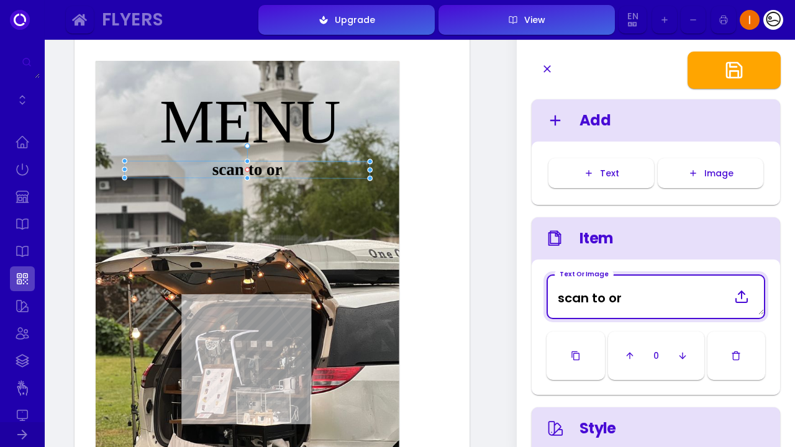
type Image "scan to ord"
type input "#ffffff"
type Image "scan to orde"
type input "#ffffff"
type Image "scan to order"
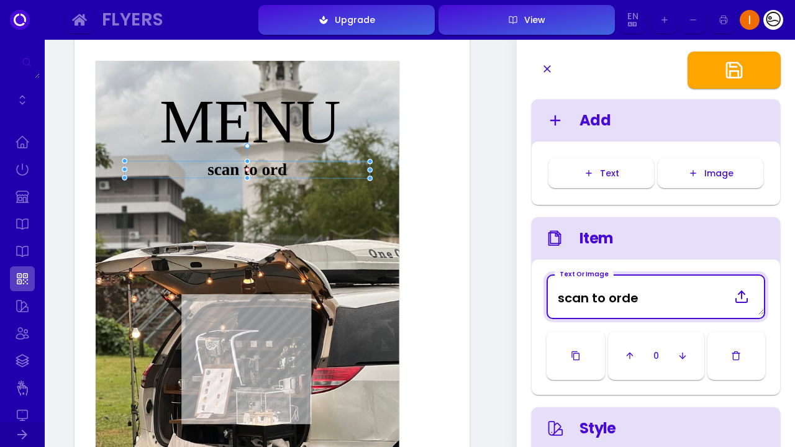
type input "#ffffff"
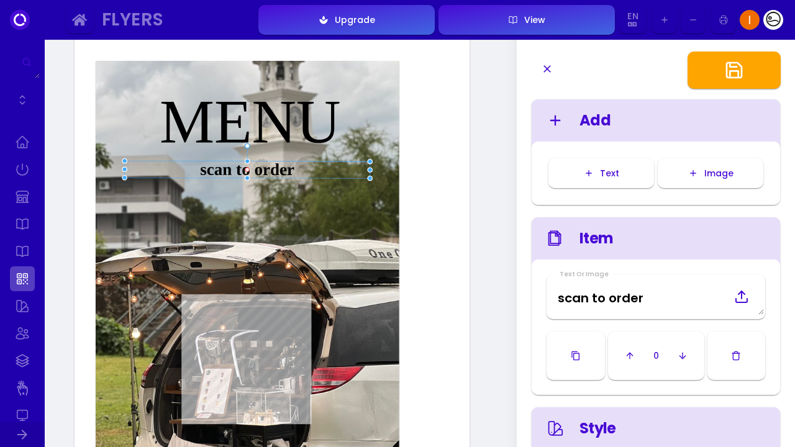
type Image "VENUEQR"
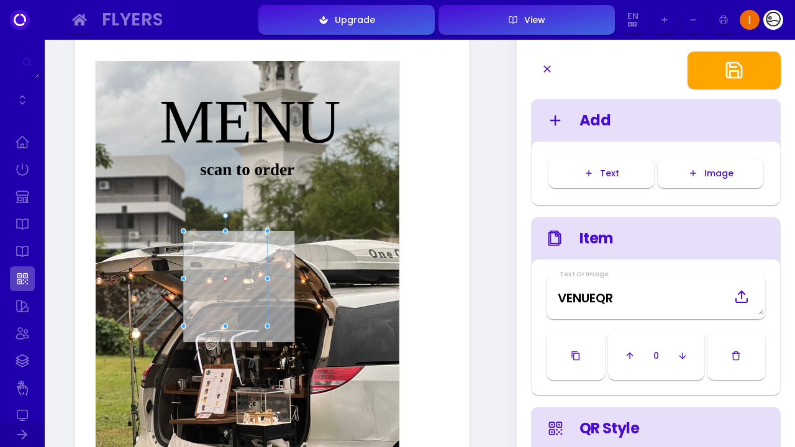
drag, startPoint x: 313, startPoint y: 207, endPoint x: 268, endPoint y: 241, distance: 57.2
click at [268, 241] on div "scan to order [DOMAIN_NAME][URL] MENU" at bounding box center [247, 275] width 303 height 429
type input "#ffffff"
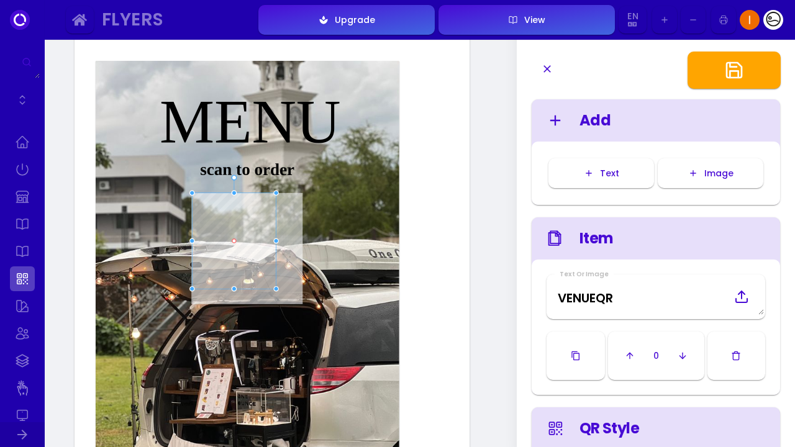
type input "#ffffff"
click at [416, 354] on div "scan to order [DOMAIN_NAME][URL] MENU Download Recommended: Flyer download work…" at bounding box center [271, 315] width 365 height 520
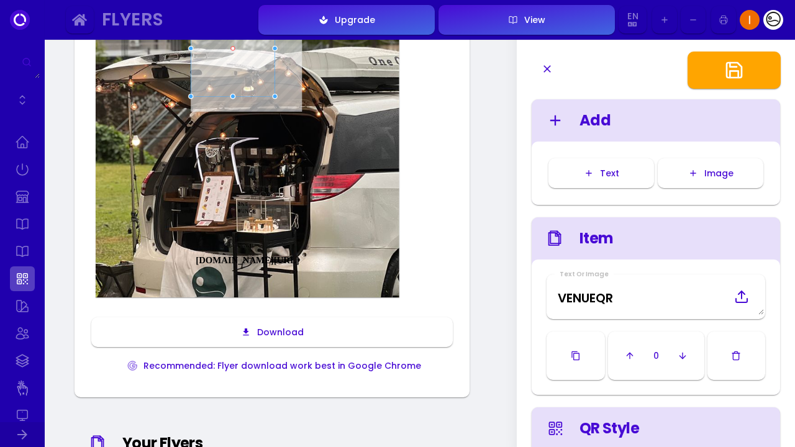
scroll to position [315, 0]
click at [259, 269] on div "[DOMAIN_NAME][URL]" at bounding box center [247, 262] width 194 height 12
type Image "URLORLOCATION"
type input "#ffffff"
select select "24"
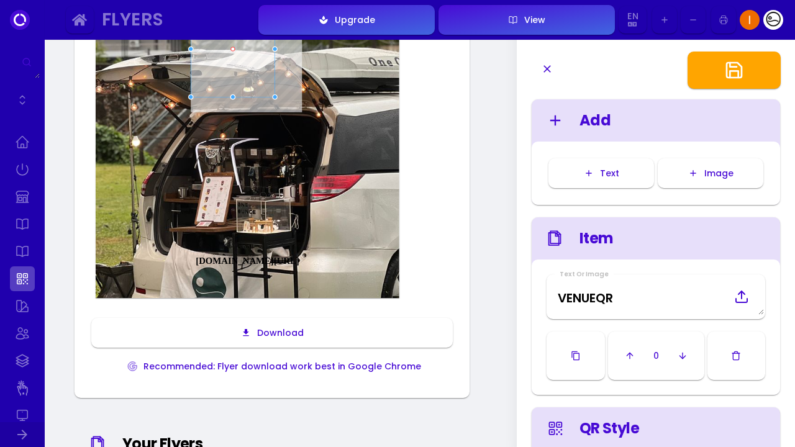
type CSS "font-weight:bold"
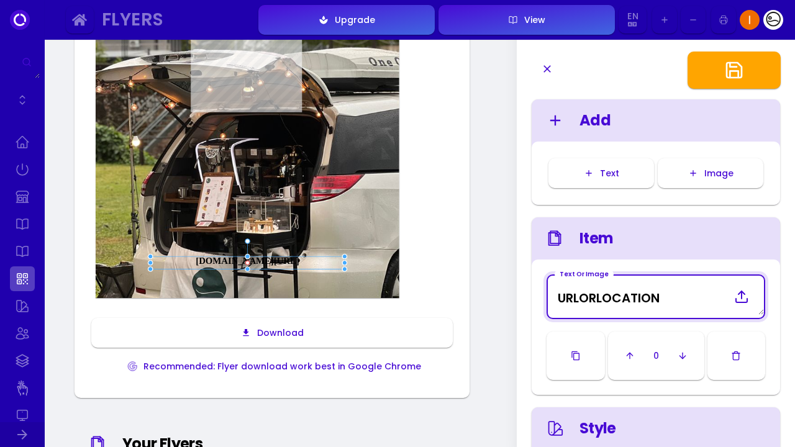
drag, startPoint x: 664, startPoint y: 298, endPoint x: 552, endPoint y: 298, distance: 112.4
click at [552, 298] on Image "URLORLOCATION" at bounding box center [655, 297] width 216 height 37
type input "#ffffff"
type Image "h"
type input "#ffffff"
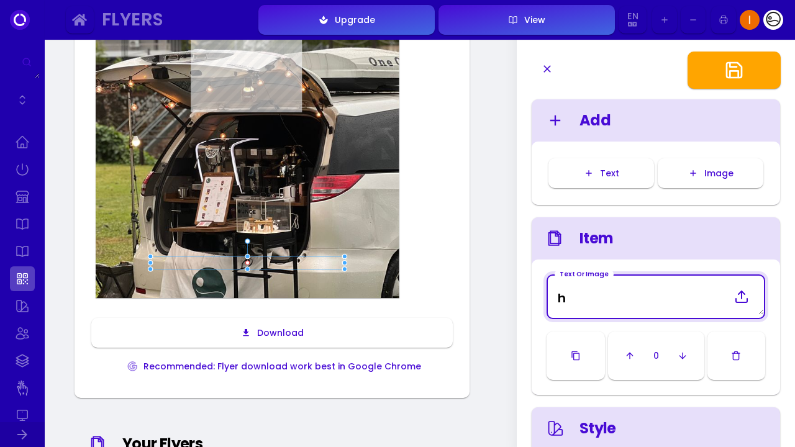
type Image "ha"
type input "#ffffff"
type Image "hav"
type input "#ffffff"
type Image "ha"
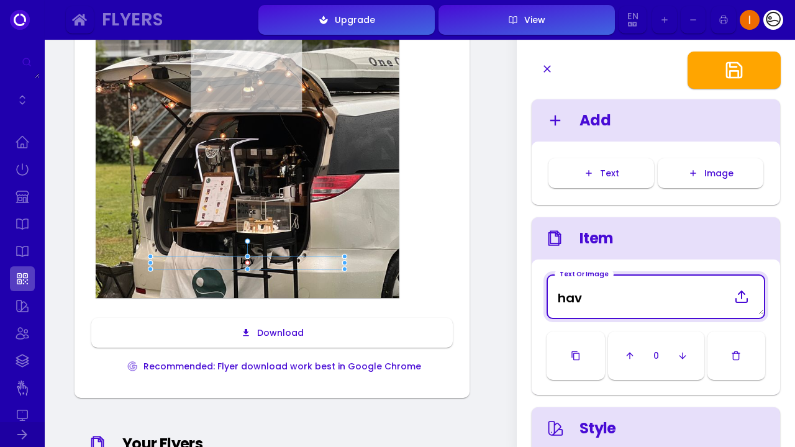
type input "#ffffff"
type Image "h"
type input "#ffffff"
type Image "h"
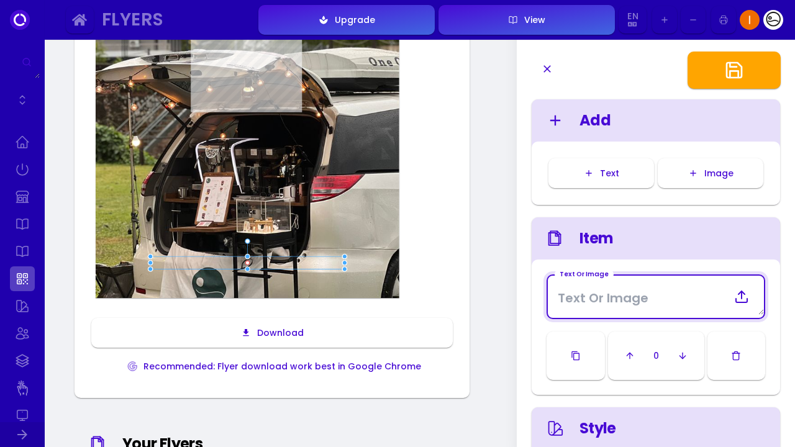
type input "#ffffff"
type Image "ha"
type input "#ffffff"
type Image "hav"
type input "#ffffff"
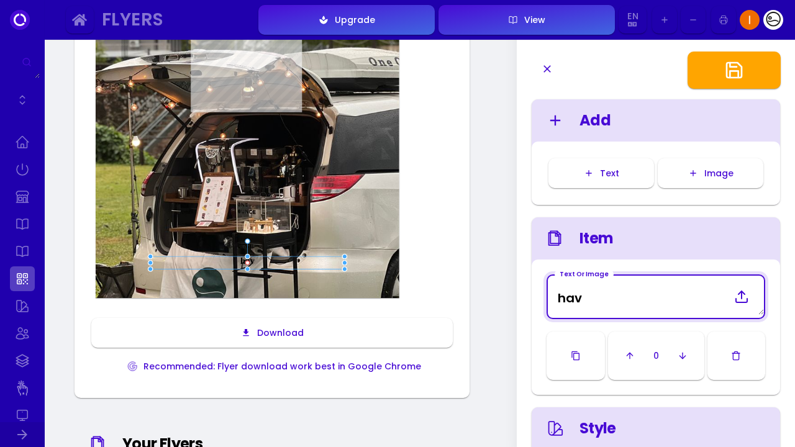
type Image "have"
type input "#ffffff"
type Image "hav"
type input "#ffffff"
type Image "ha"
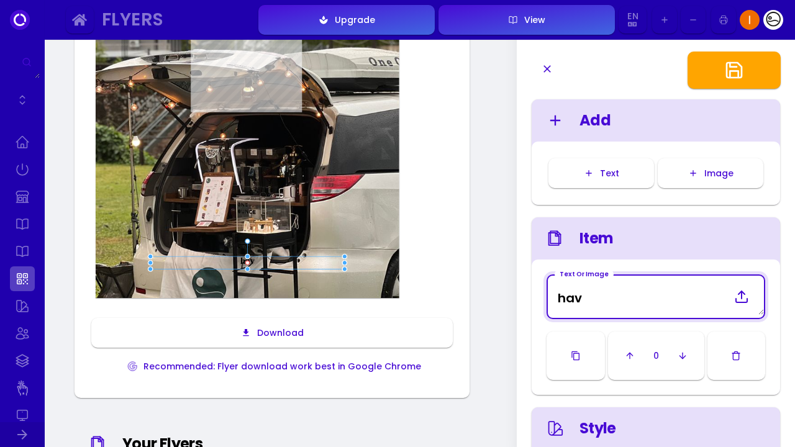
type input "#ffffff"
type Image "h"
type input "#ffffff"
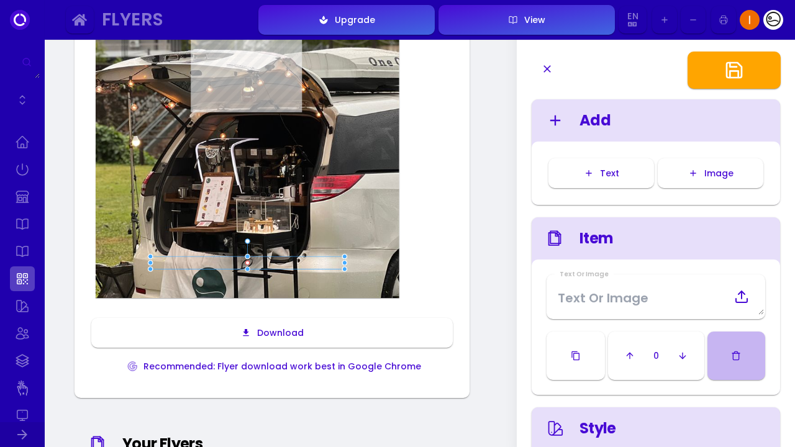
click at [727, 355] on button "button" at bounding box center [736, 355] width 58 height 48
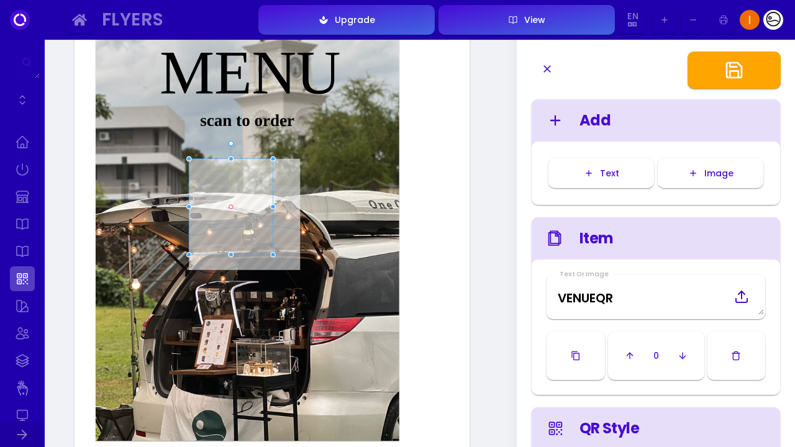
scroll to position [151, 0]
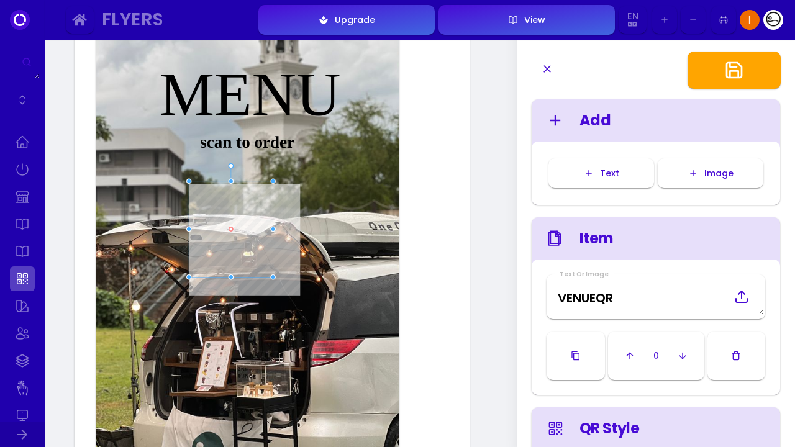
type input "#ffffff"
click at [261, 151] on div "scan to order" at bounding box center [247, 141] width 245 height 17
type Image "scan to order"
type input "#ffffff"
type CSS "font-weight:bold"
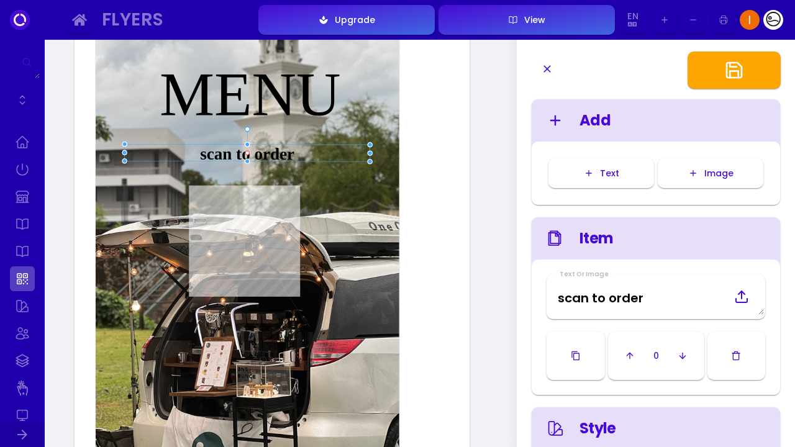
drag, startPoint x: 261, startPoint y: 154, endPoint x: 261, endPoint y: 166, distance: 11.8
click at [261, 163] on div "scan to order" at bounding box center [247, 153] width 245 height 17
click at [628, 357] on icon "button" at bounding box center [629, 356] width 10 height 10
click at [628, 357] on icon "button" at bounding box center [631, 356] width 10 height 10
click at [628, 357] on icon "button" at bounding box center [629, 356] width 10 height 10
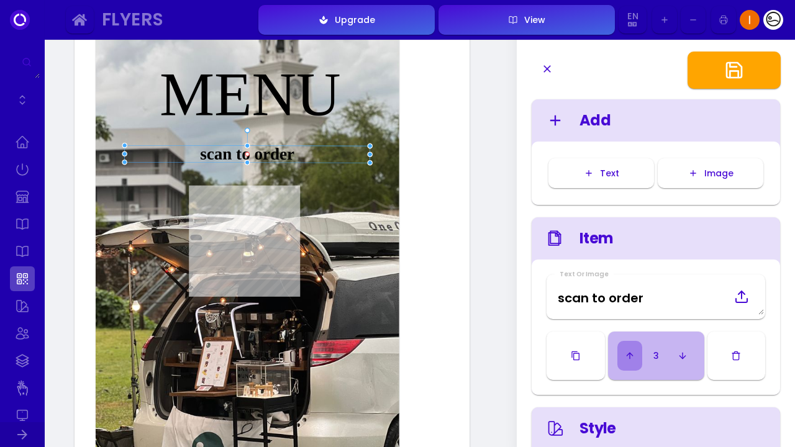
click at [628, 357] on icon "button" at bounding box center [629, 356] width 10 height 10
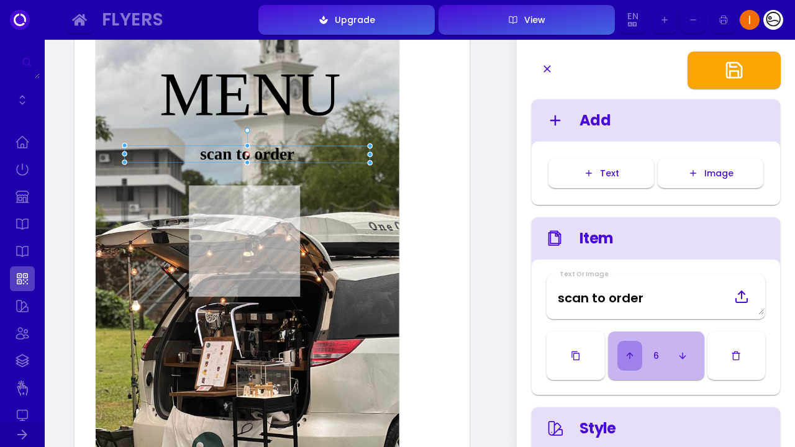
click at [628, 357] on icon "button" at bounding box center [629, 356] width 10 height 10
click at [628, 357] on line "button" at bounding box center [628, 356] width 0 height 6
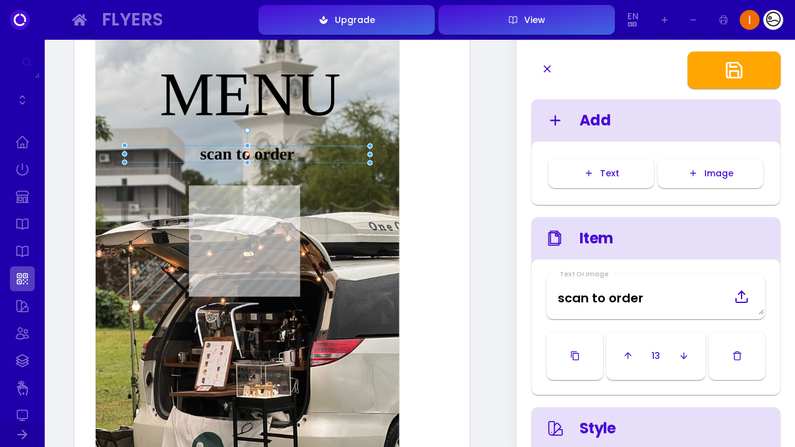
click at [677, 355] on button "button" at bounding box center [683, 356] width 25 height 30
click at [677, 355] on icon "button" at bounding box center [682, 356] width 10 height 10
click at [677, 355] on button "button" at bounding box center [682, 356] width 25 height 30
click at [677, 355] on icon "button" at bounding box center [682, 356] width 10 height 10
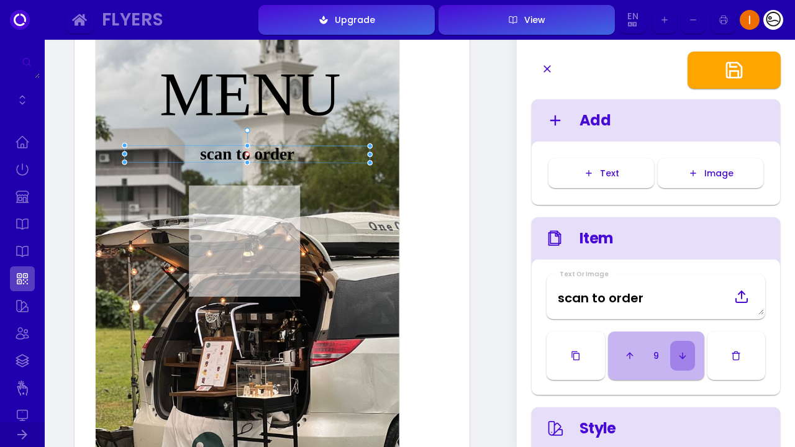
click at [677, 355] on icon "button" at bounding box center [682, 356] width 10 height 10
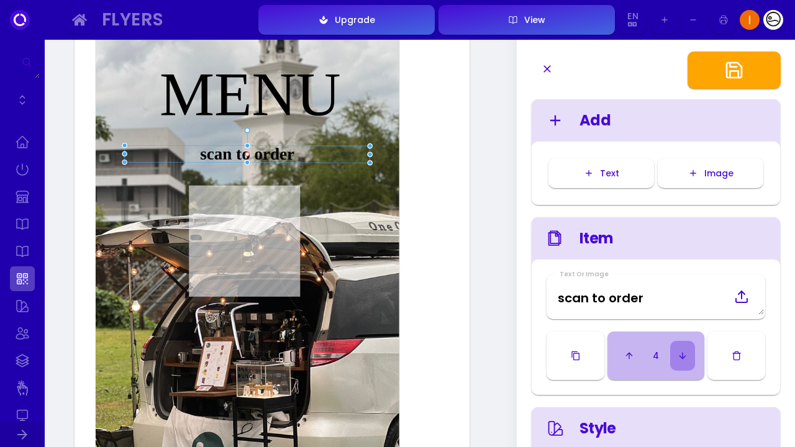
click at [677, 355] on icon "button" at bounding box center [682, 356] width 10 height 10
click at [677, 355] on icon "button" at bounding box center [681, 356] width 10 height 10
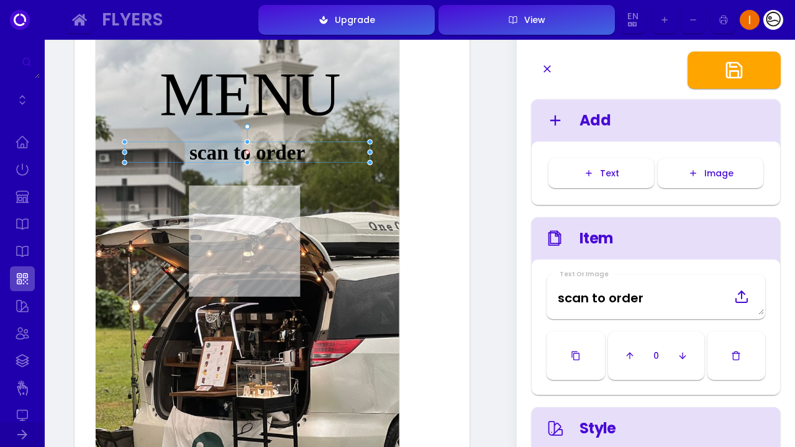
type input "#ffffff"
click at [247, 145] on div at bounding box center [248, 143] width 6 height 6
click at [262, 117] on div "MENU" at bounding box center [250, 94] width 238 height 61
type Image "MENU"
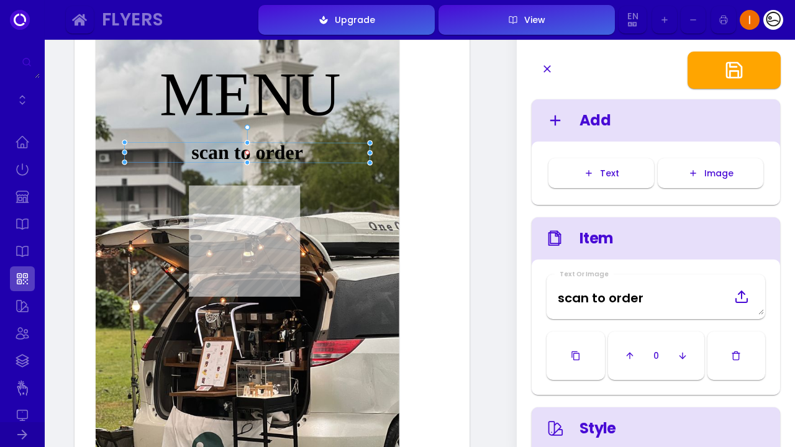
type input "#ffffff"
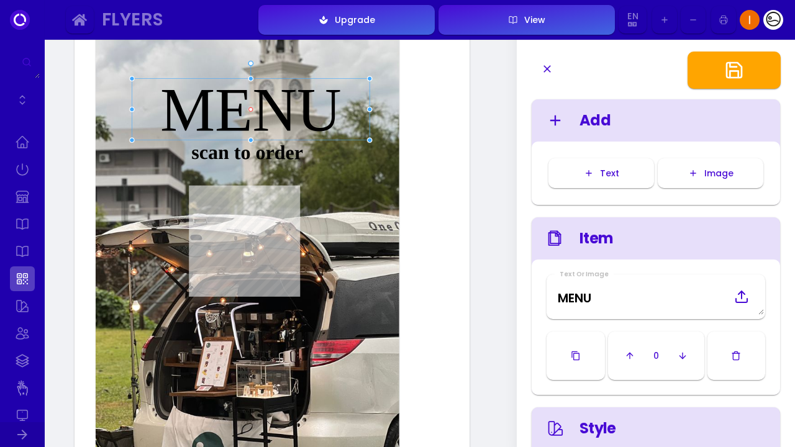
type input "#ffffff"
drag, startPoint x: 262, startPoint y: 117, endPoint x: 263, endPoint y: 135, distance: 18.6
click at [263, 135] on div "MENU" at bounding box center [251, 113] width 238 height 61
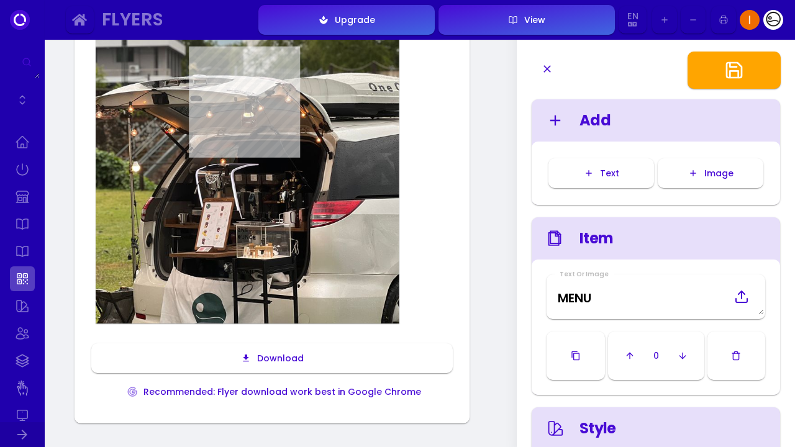
scroll to position [292, 0]
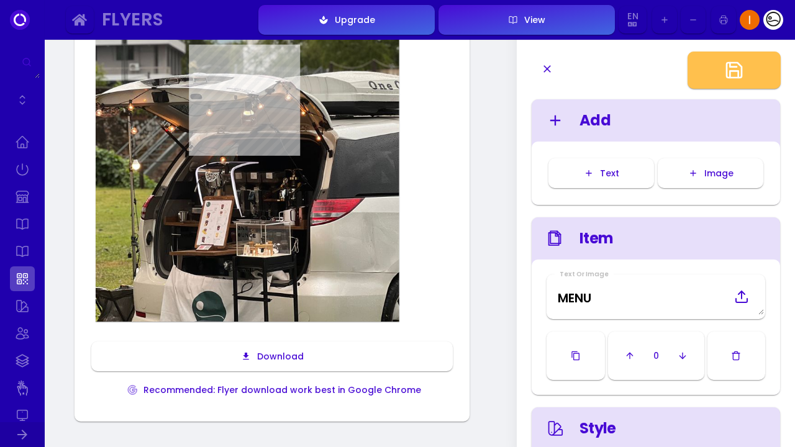
click at [716, 71] on button "button" at bounding box center [733, 70] width 93 height 37
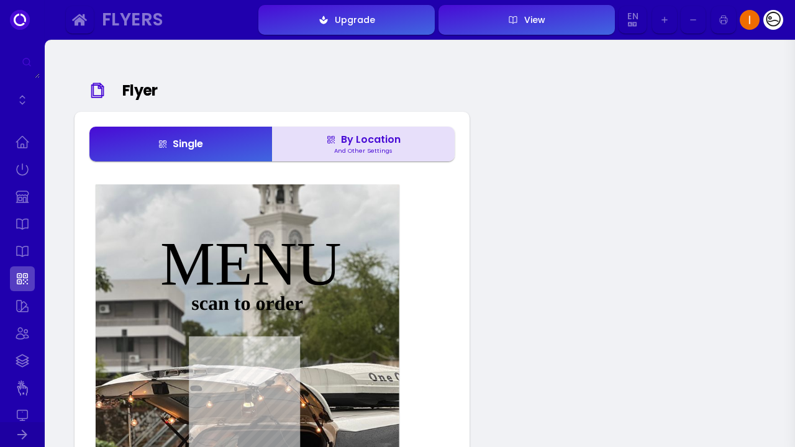
scroll to position [0, 0]
click at [22, 258] on link at bounding box center [22, 251] width 25 height 25
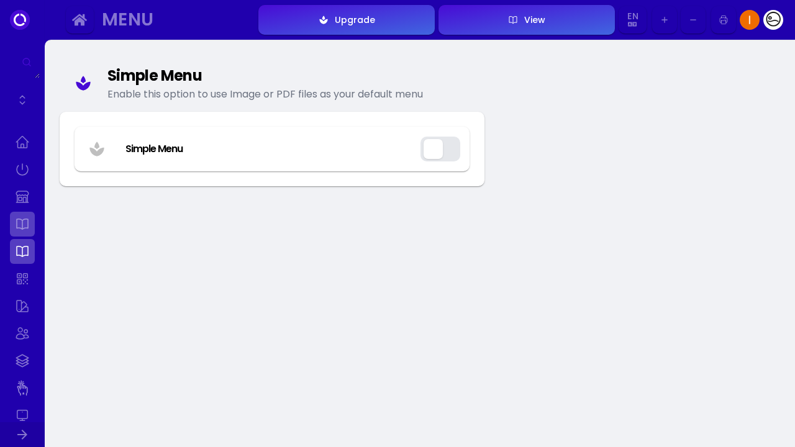
click at [25, 229] on link at bounding box center [22, 224] width 25 height 25
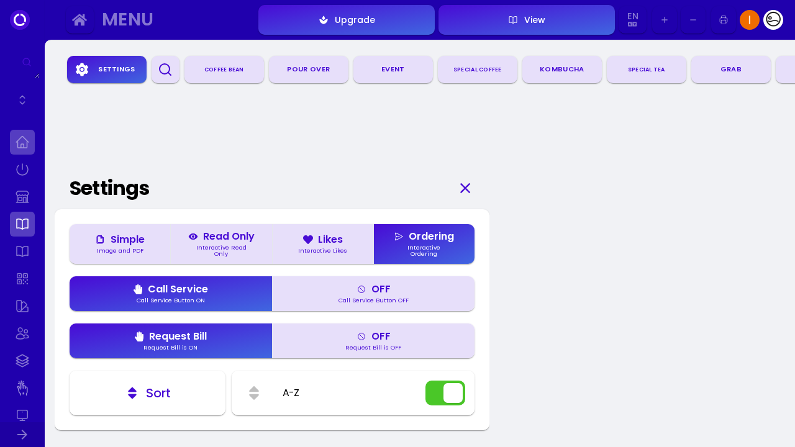
click at [21, 145] on link at bounding box center [22, 142] width 25 height 25
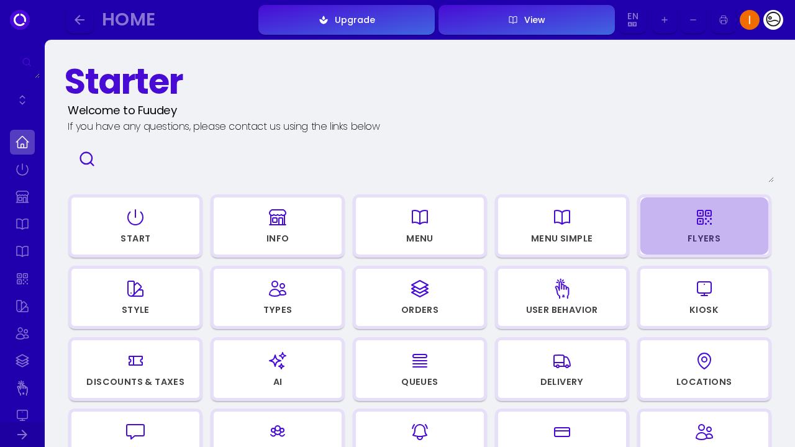
click at [683, 231] on div "button" at bounding box center [704, 217] width 117 height 30
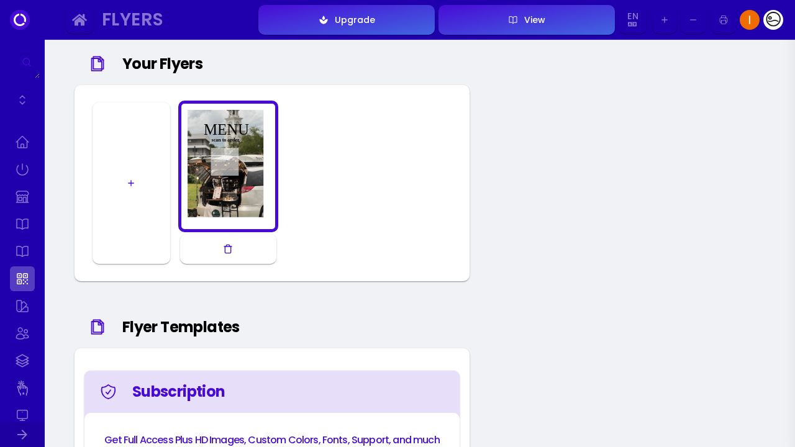
scroll to position [685, 0]
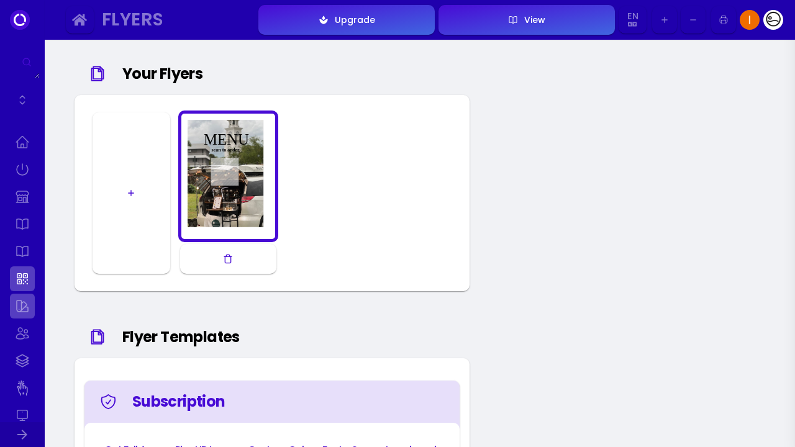
click at [26, 307] on link at bounding box center [22, 306] width 25 height 25
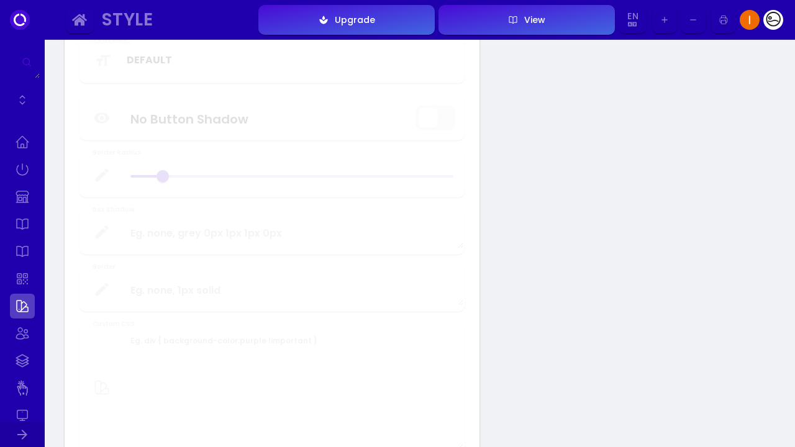
type input "#ffffff"
type input "#000000"
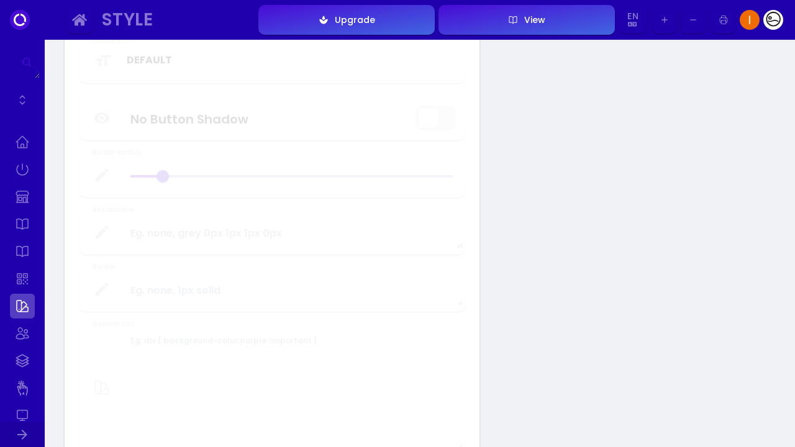
type input "#000000"
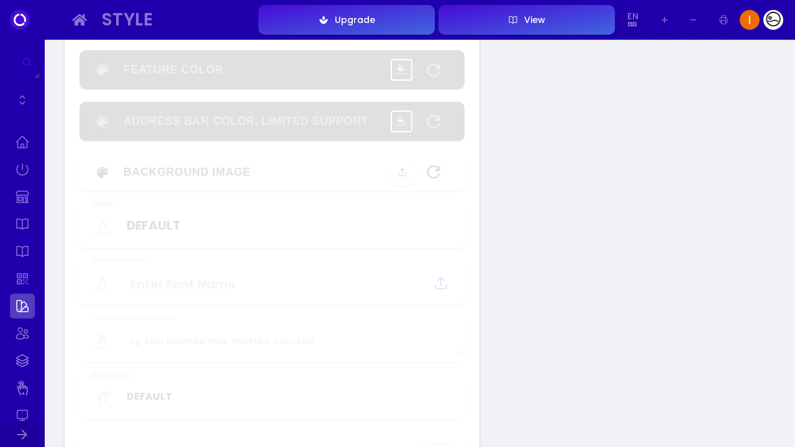
scroll to position [349, 0]
click at [12, 343] on link at bounding box center [22, 333] width 25 height 25
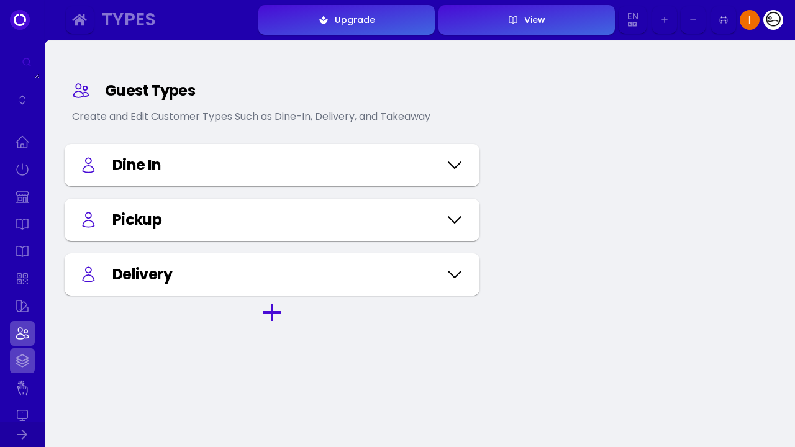
click at [19, 369] on link at bounding box center [22, 360] width 25 height 25
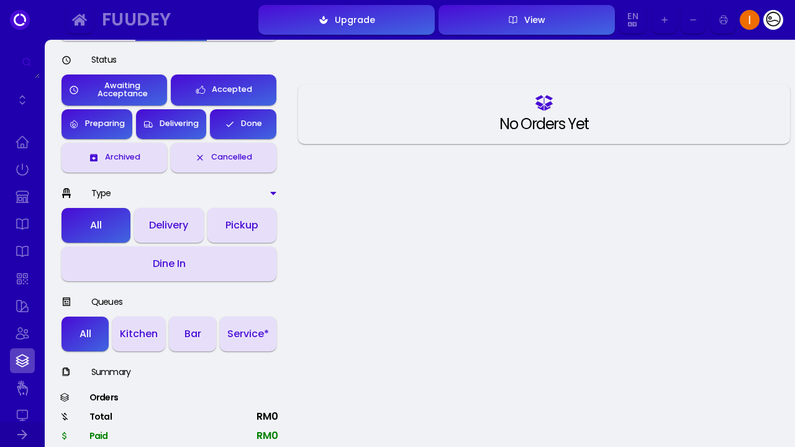
scroll to position [107, 0]
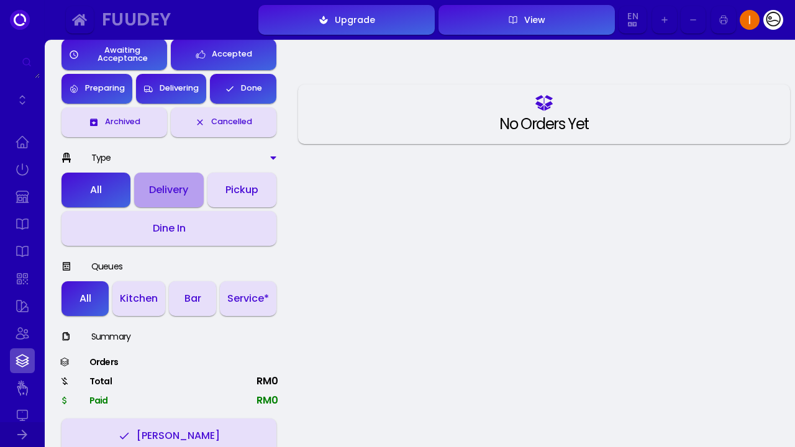
click at [180, 179] on button "Delivery" at bounding box center [168, 190] width 69 height 35
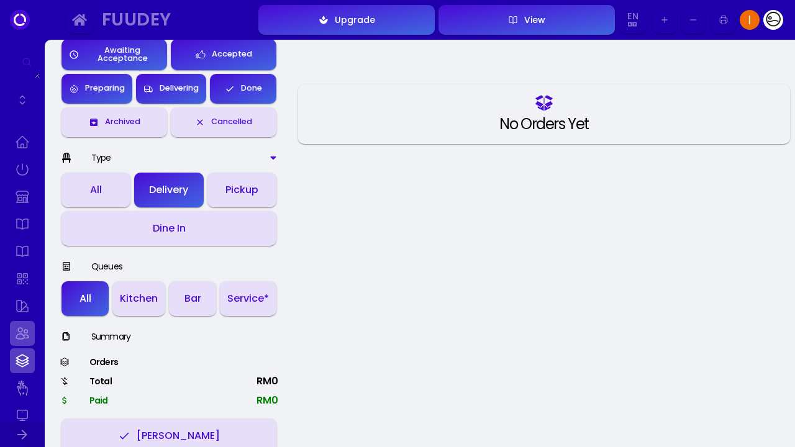
click at [34, 340] on link at bounding box center [22, 333] width 25 height 25
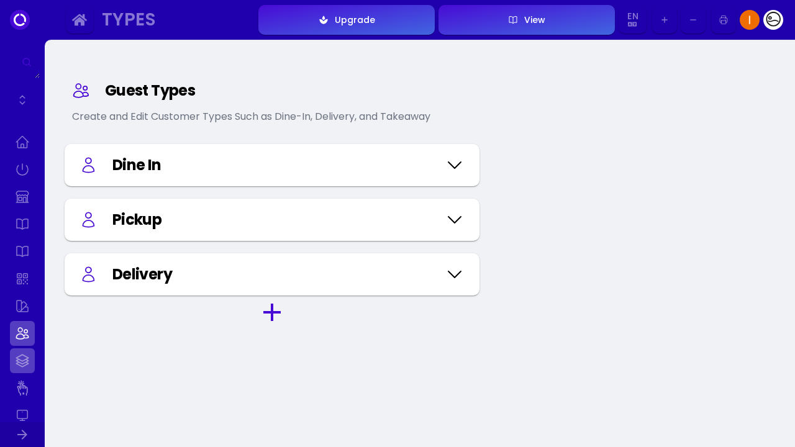
click at [22, 366] on link at bounding box center [22, 360] width 25 height 25
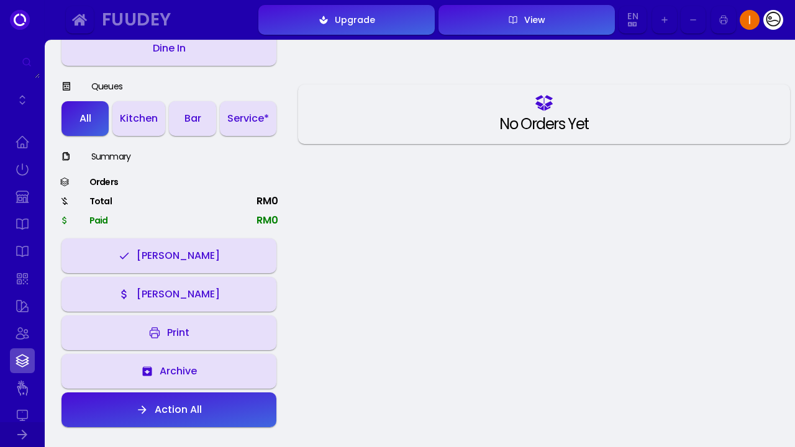
scroll to position [287, 0]
click at [24, 395] on link at bounding box center [22, 388] width 25 height 25
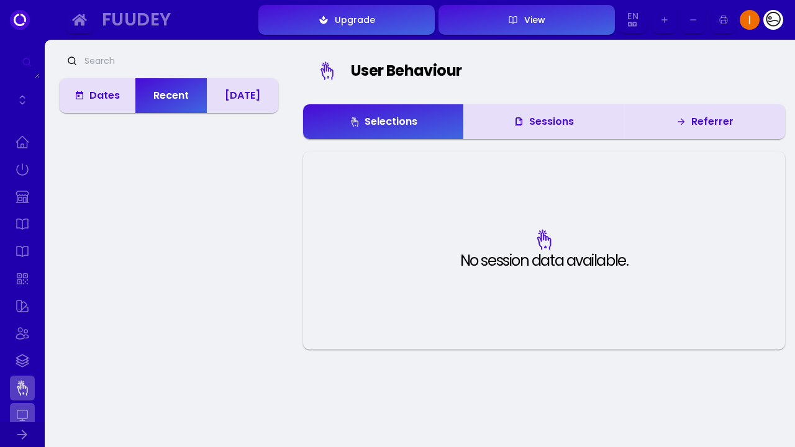
click at [25, 420] on link at bounding box center [22, 415] width 25 height 25
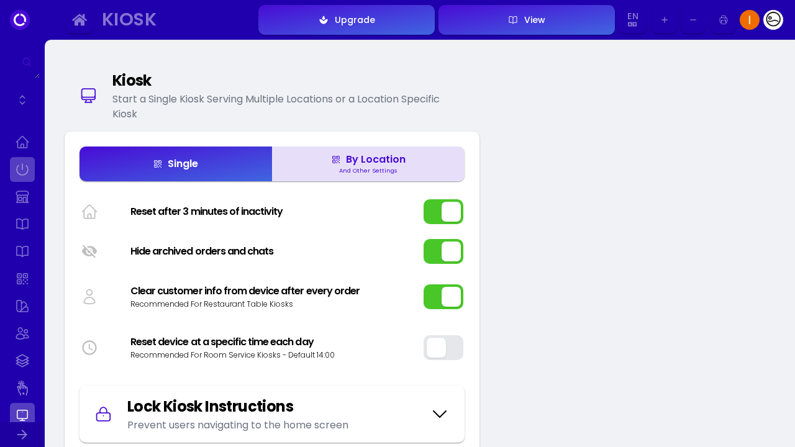
click at [18, 161] on link at bounding box center [22, 169] width 25 height 25
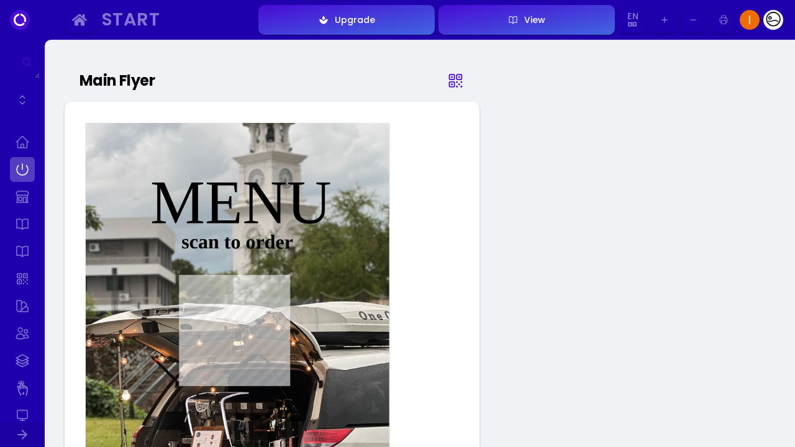
click at [456, 82] on icon at bounding box center [455, 81] width 18 height 62
click at [20, 96] on link at bounding box center [22, 100] width 25 height 25
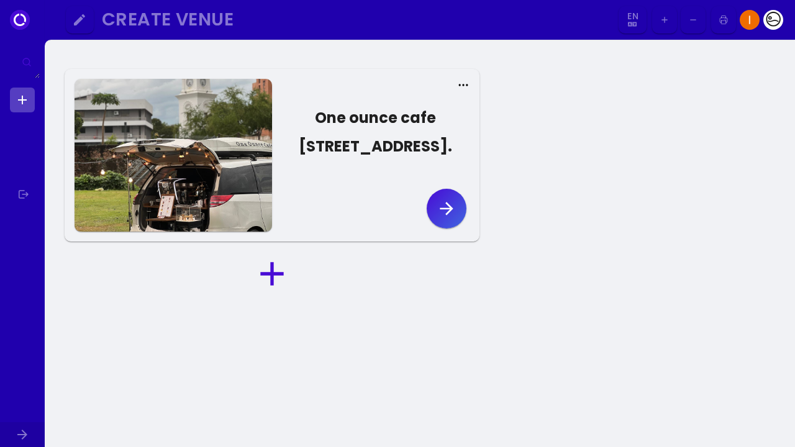
click at [437, 218] on icon "button" at bounding box center [446, 209] width 20 height 20
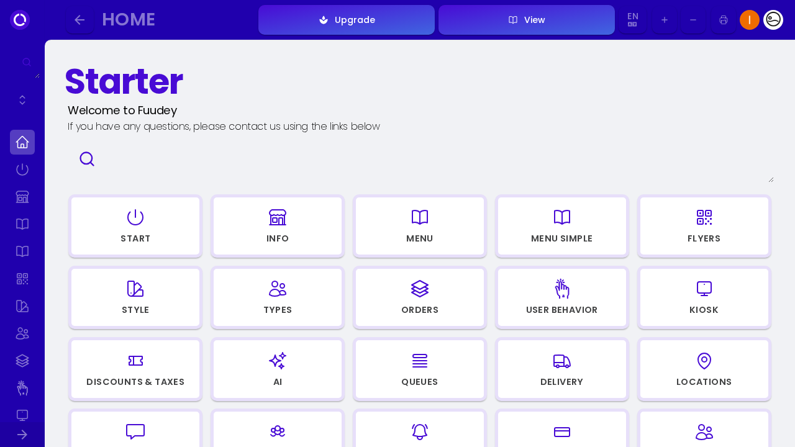
click at [240, 228] on div "button" at bounding box center [277, 217] width 117 height 30
select select "[GEOGRAPHIC_DATA]"
select select "MYR"
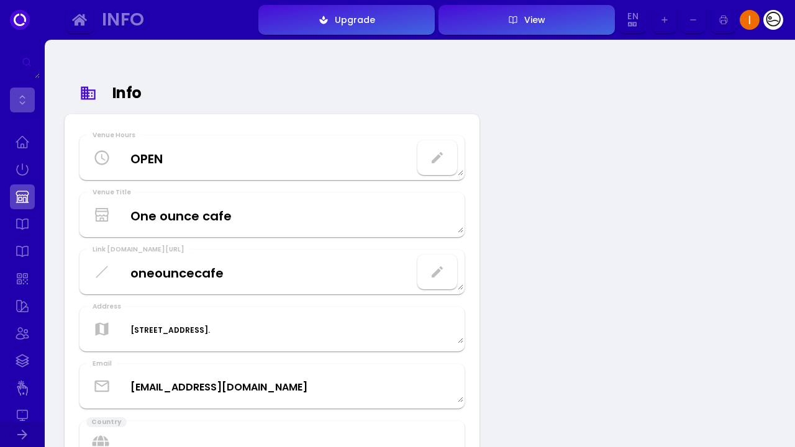
click at [20, 92] on link at bounding box center [22, 100] width 25 height 25
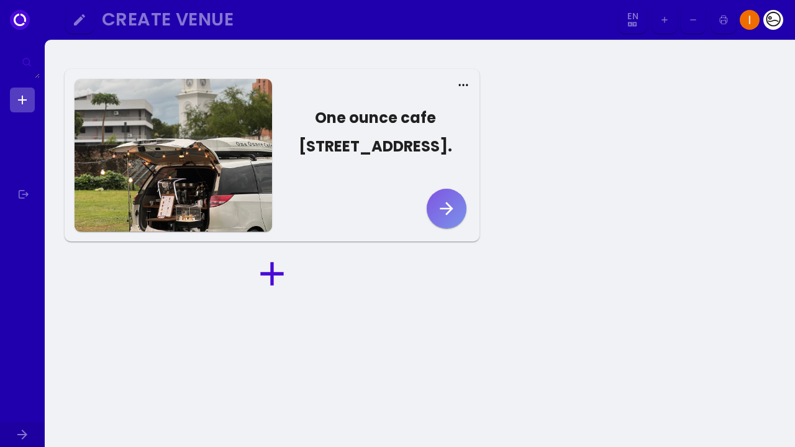
click at [438, 228] on button "button" at bounding box center [446, 209] width 40 height 40
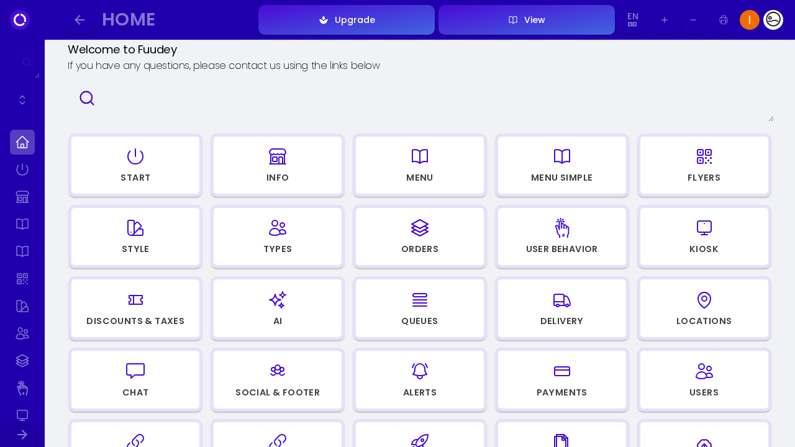
scroll to position [74, 0]
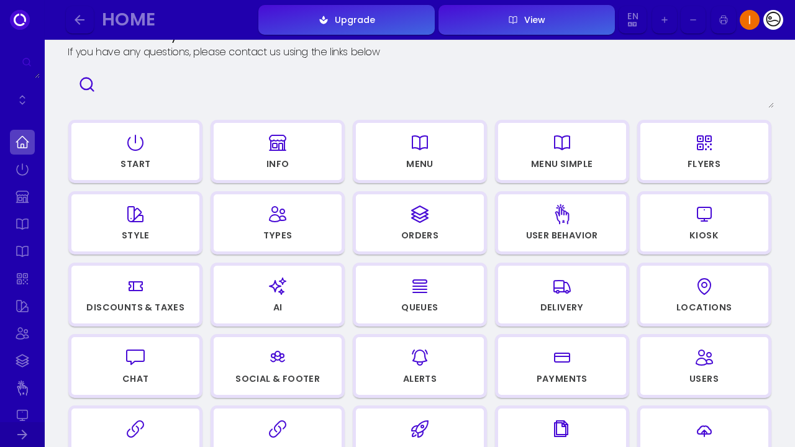
click at [288, 299] on div "button" at bounding box center [277, 286] width 117 height 30
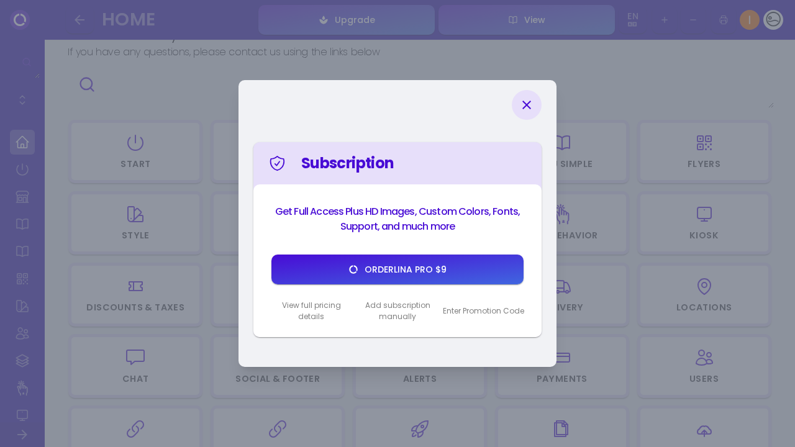
click at [519, 101] on icon at bounding box center [526, 104] width 15 height 15
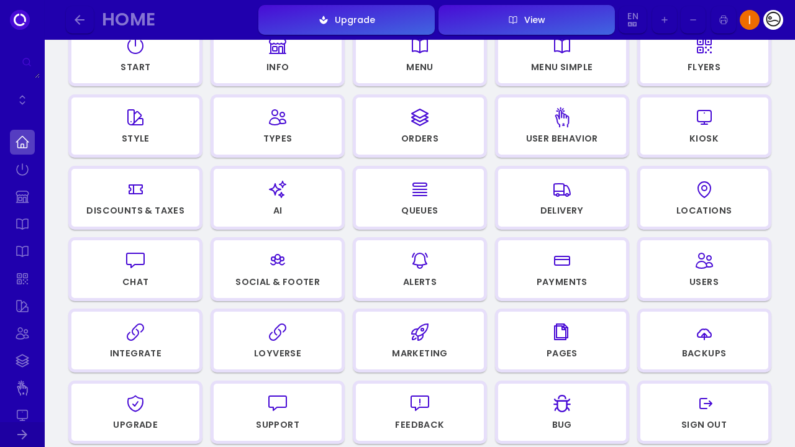
scroll to position [171, 0]
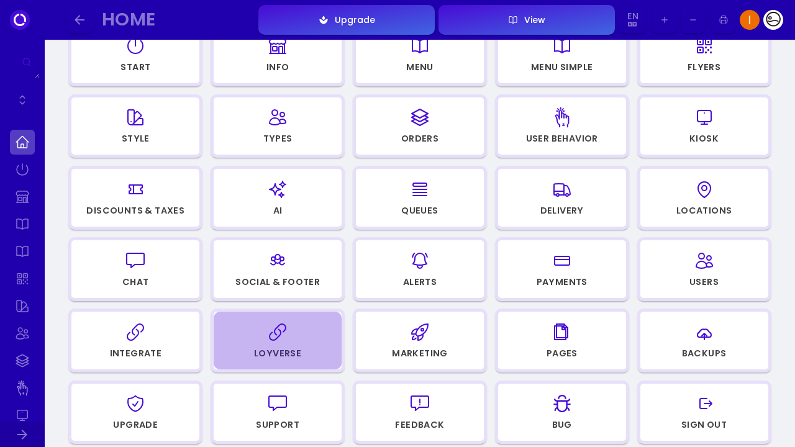
click at [304, 327] on div "button" at bounding box center [277, 332] width 117 height 30
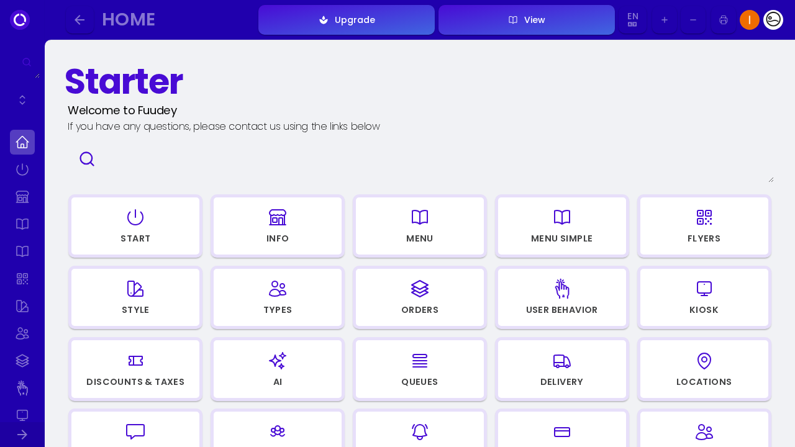
select select "5fc7a205-fb74-41de-abe9-5da3ac074810"
select select "e75738a2-432b-43b2-b8c8-1f3122a7fd6b"
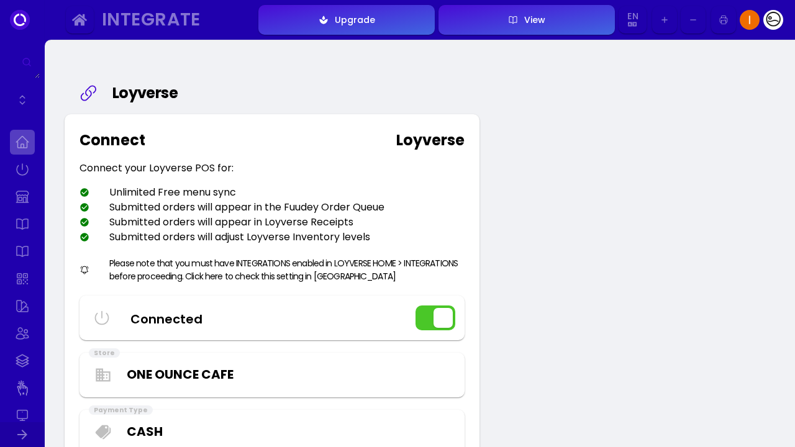
click at [20, 142] on link at bounding box center [22, 142] width 25 height 25
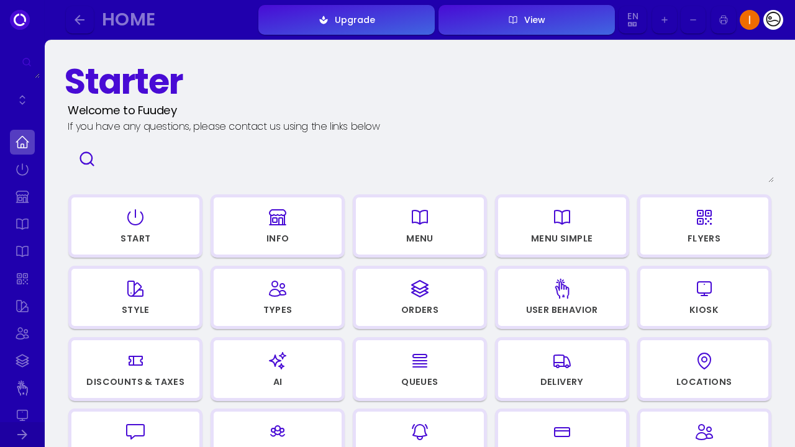
click at [663, 214] on div "button" at bounding box center [704, 217] width 117 height 30
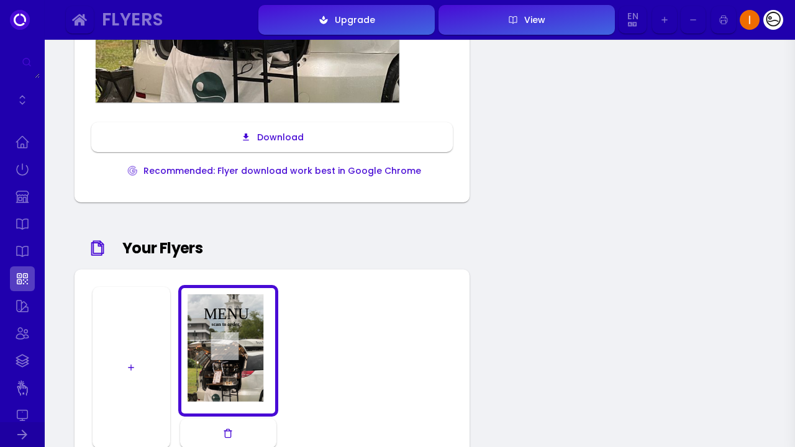
scroll to position [527, 0]
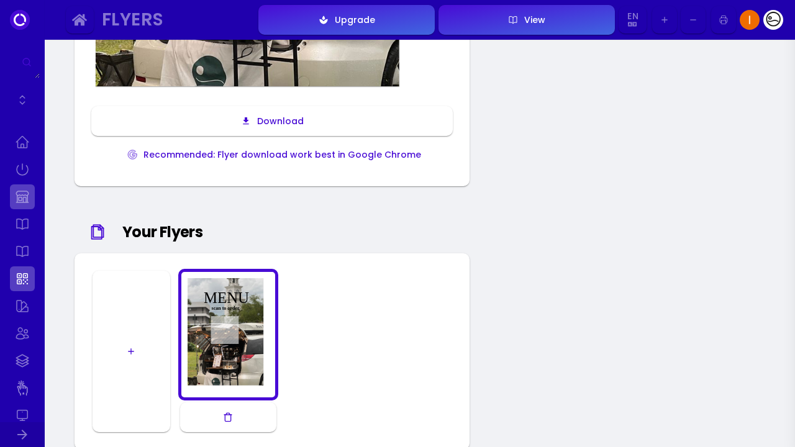
click at [12, 191] on link at bounding box center [22, 196] width 25 height 25
select select "[GEOGRAPHIC_DATA]"
select select "MYR"
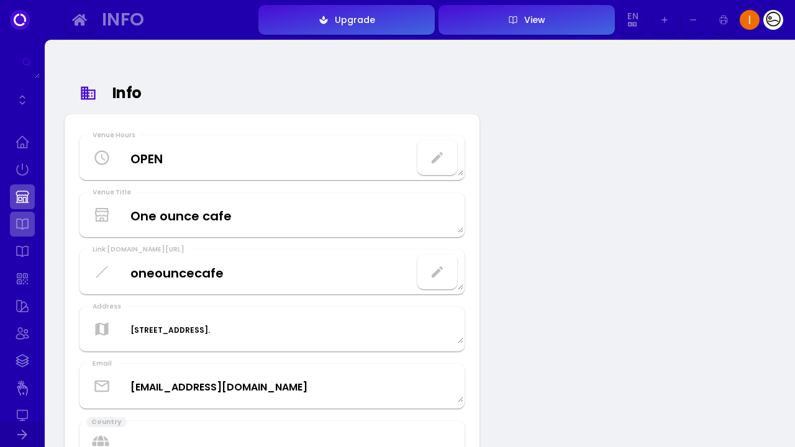
click at [31, 227] on link at bounding box center [22, 224] width 25 height 25
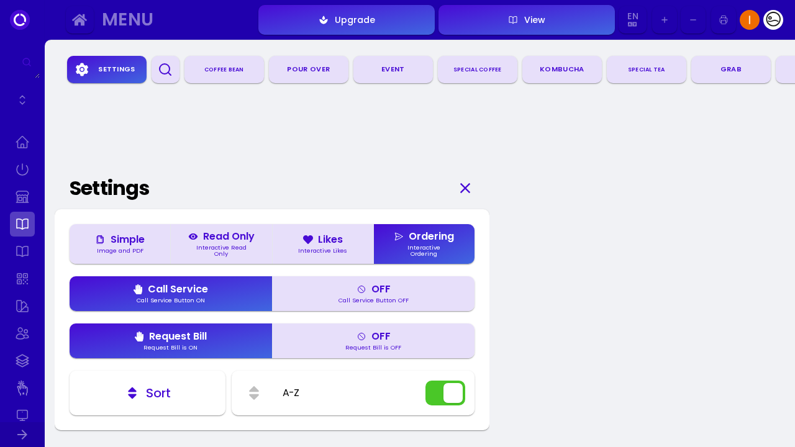
click at [487, 22] on button "View" at bounding box center [526, 20] width 176 height 30
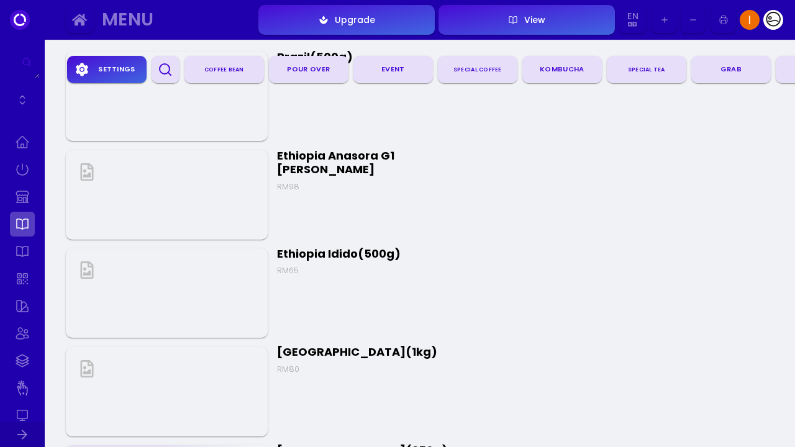
scroll to position [524, 0]
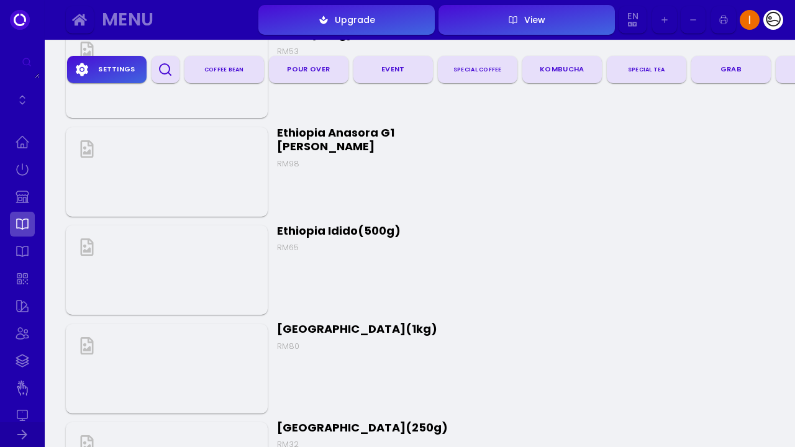
click at [533, 17] on div "View" at bounding box center [531, 20] width 27 height 9
click at [178, 182] on img at bounding box center [167, 171] width 202 height 89
